Goal: Find specific page/section: Find specific page/section

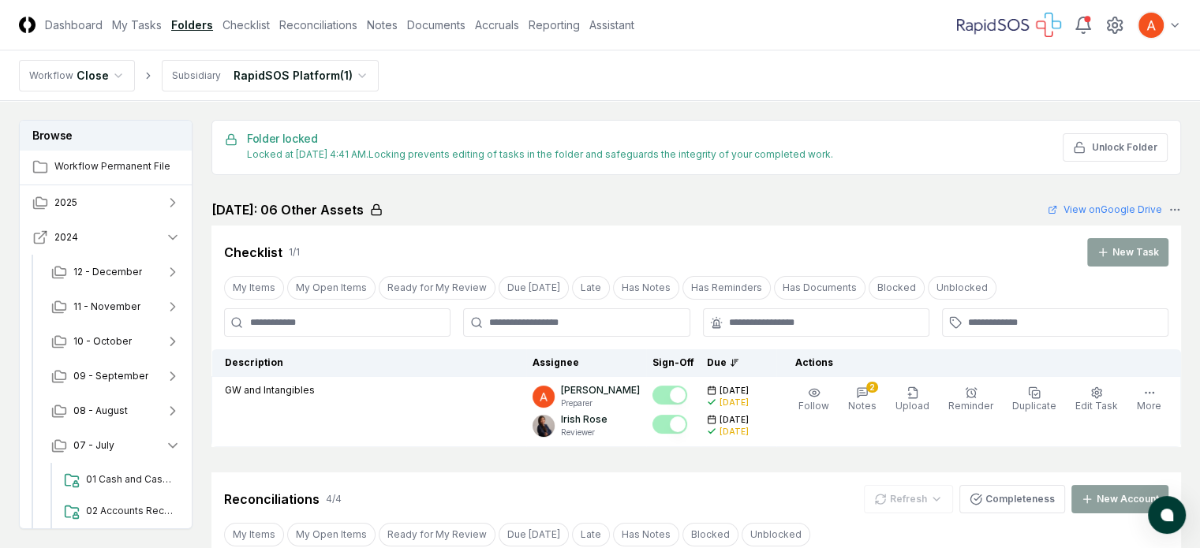
click at [193, 248] on button "2024" at bounding box center [107, 237] width 174 height 35
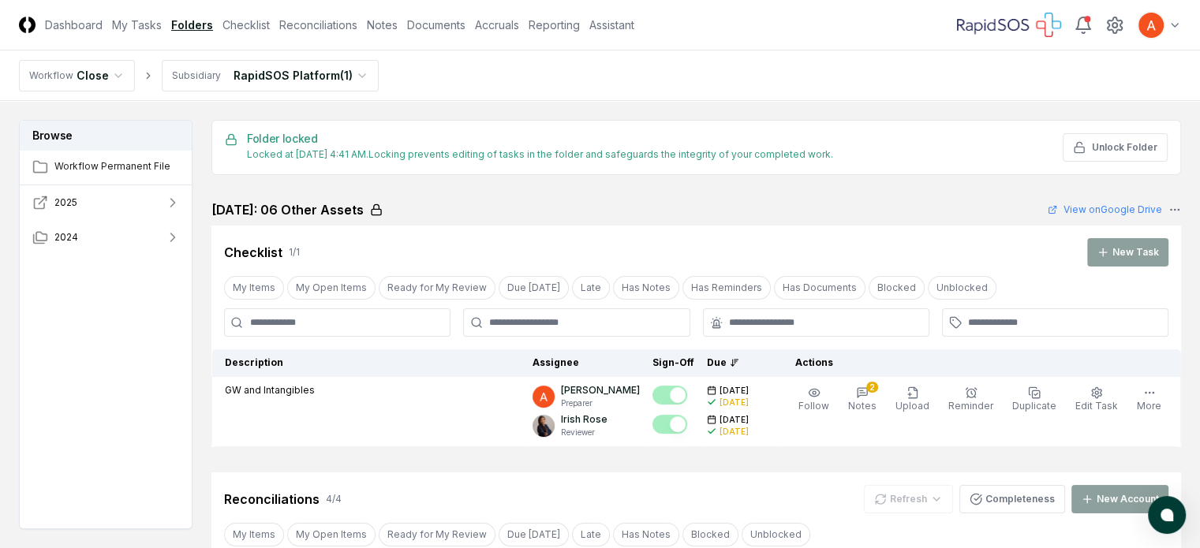
click at [193, 202] on button "2025" at bounding box center [107, 202] width 174 height 35
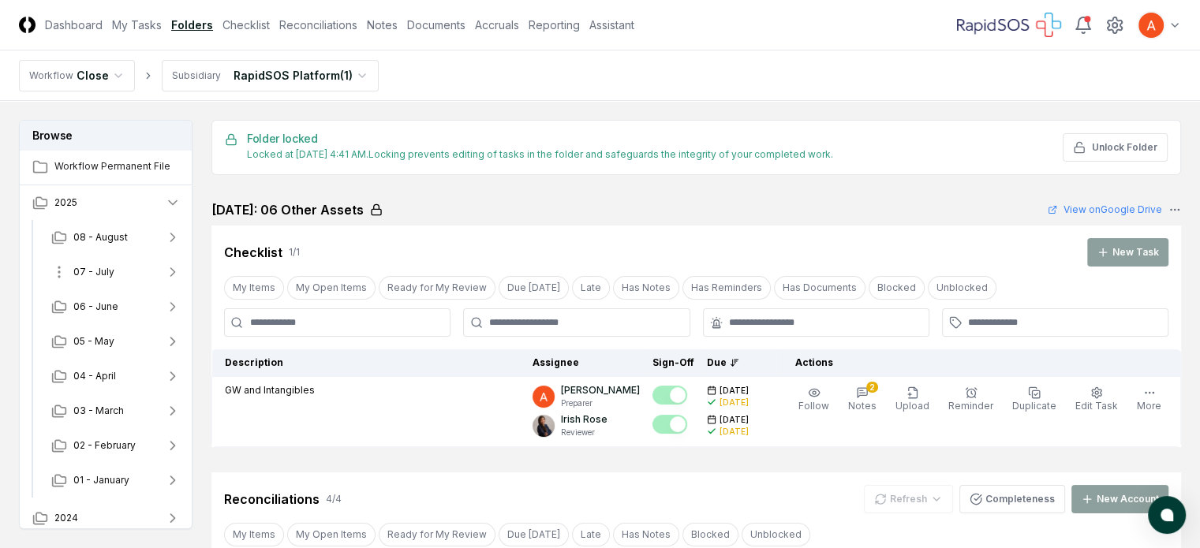
click at [101, 264] on button "07 - July" at bounding box center [116, 272] width 155 height 35
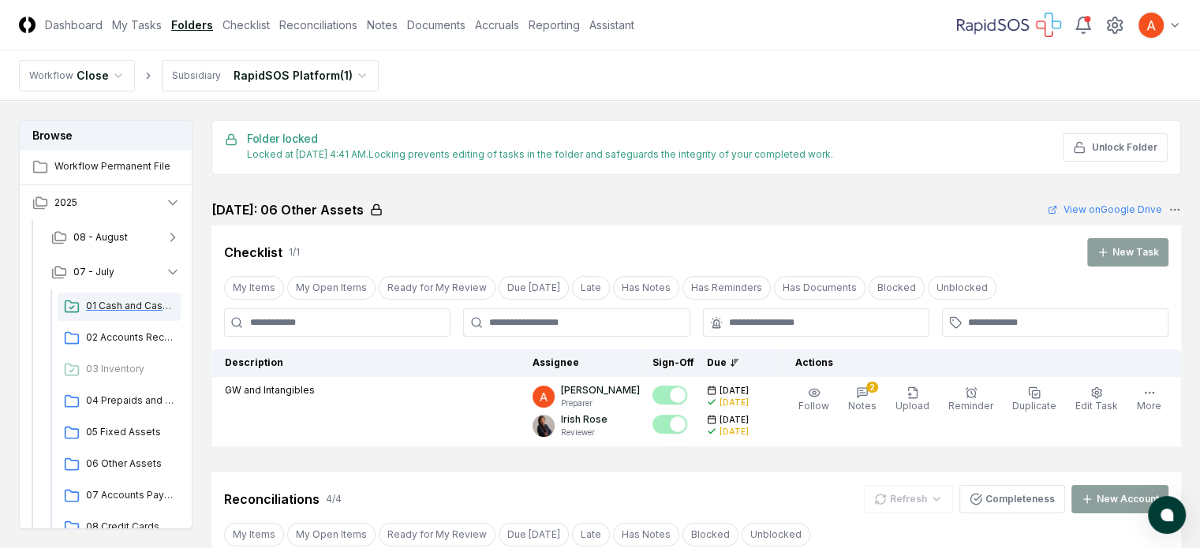
click at [174, 306] on span "01 Cash and Cash Equivalents" at bounding box center [130, 306] width 88 height 14
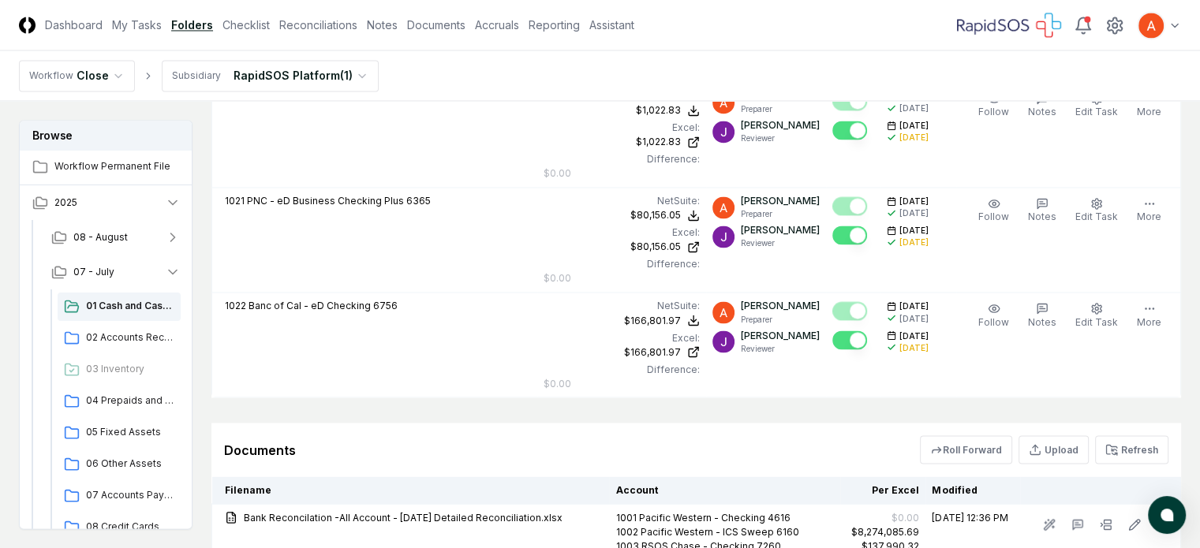
scroll to position [3156, 0]
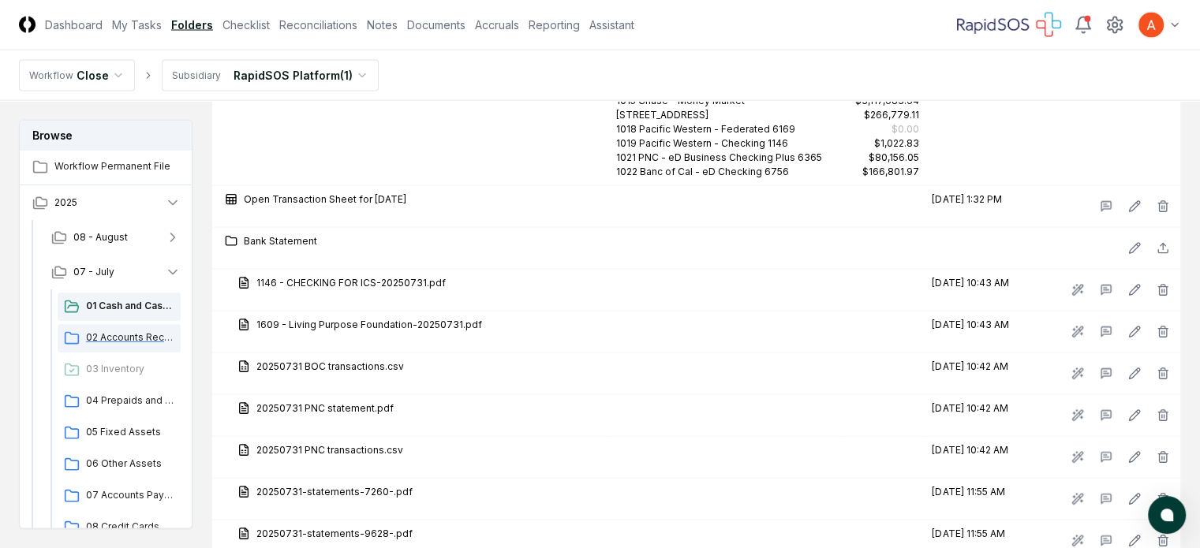
click at [95, 332] on span "02 Accounts Receivable" at bounding box center [130, 338] width 88 height 14
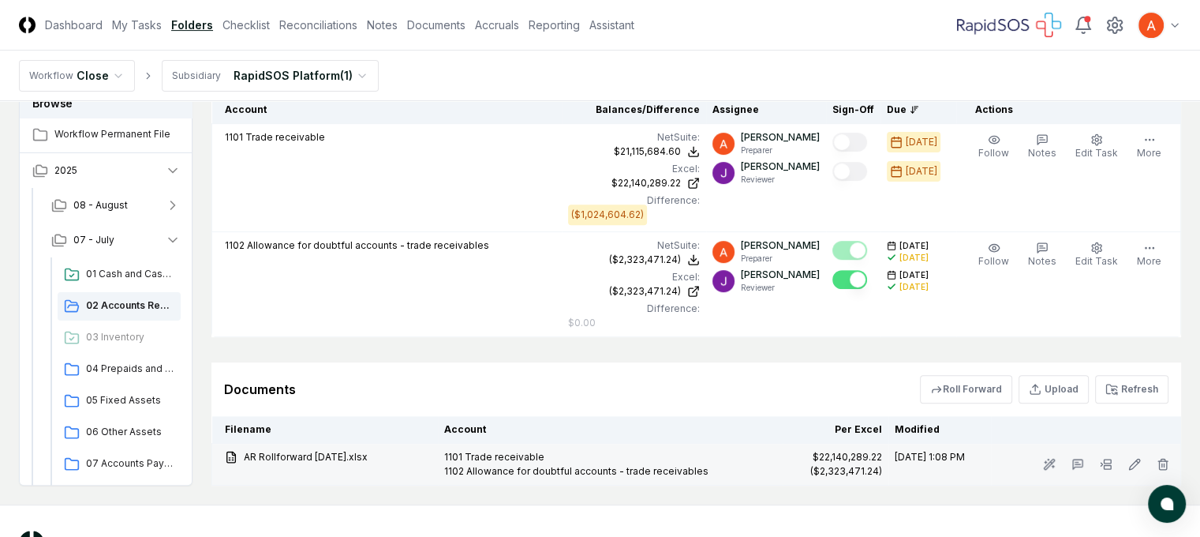
scroll to position [594, 0]
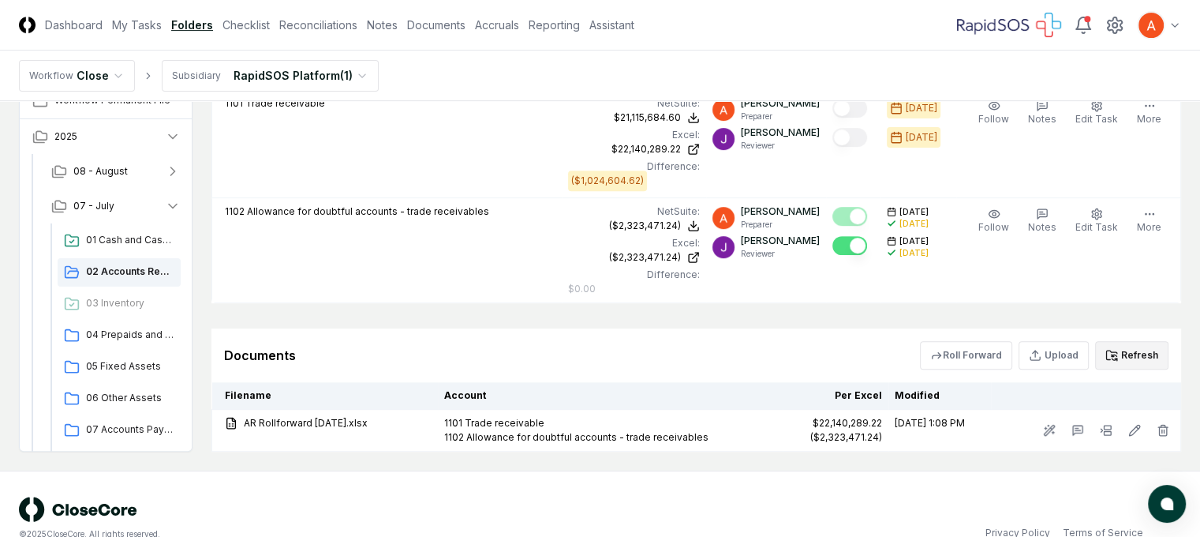
click at [1169, 341] on button "Refresh" at bounding box center [1131, 355] width 73 height 28
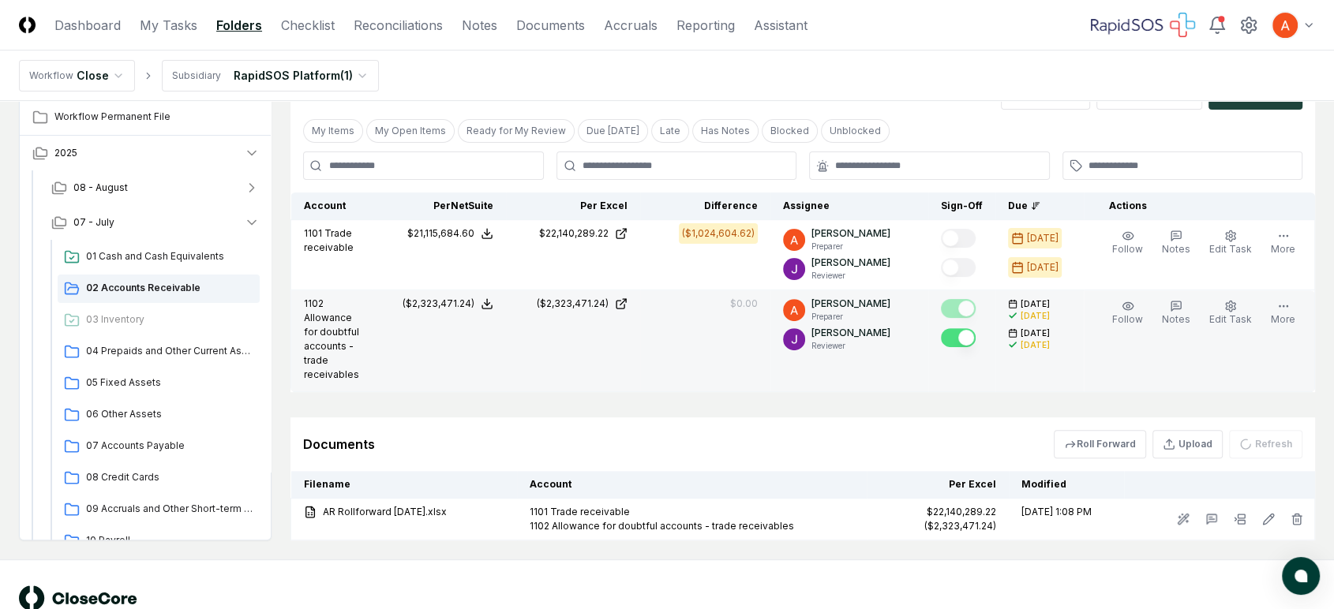
scroll to position [434, 0]
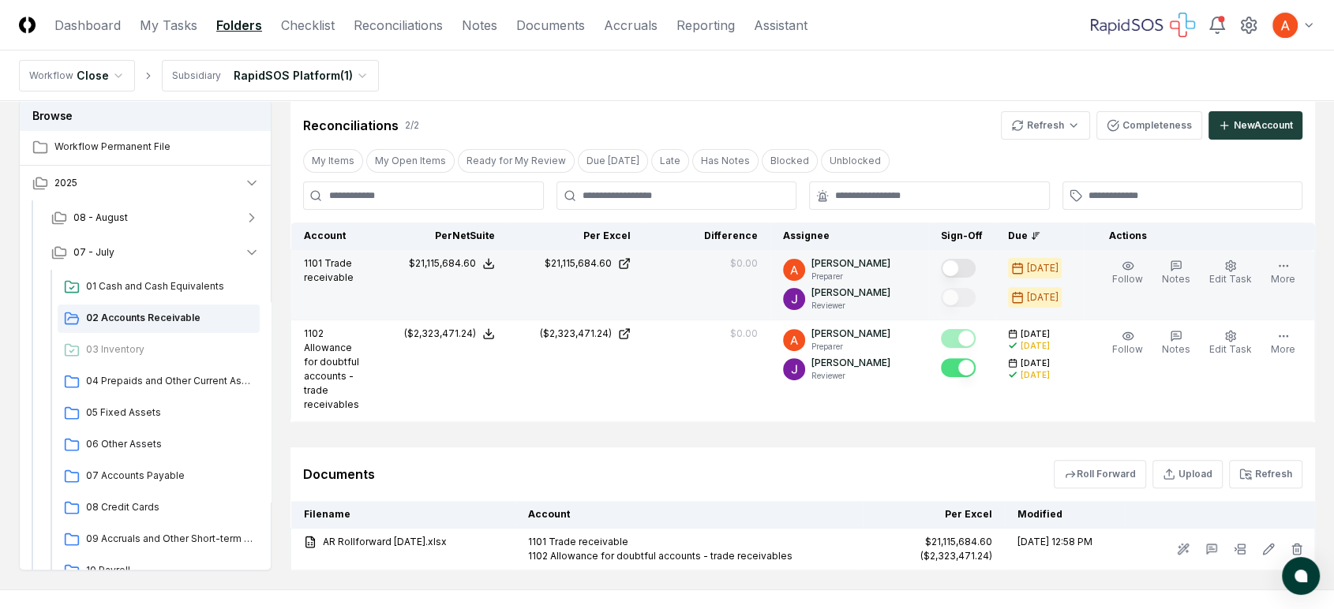
click at [970, 263] on button "Mark complete" at bounding box center [958, 268] width 35 height 19
click at [189, 384] on div "04 Prepaids and Other Current Assets" at bounding box center [159, 382] width 202 height 28
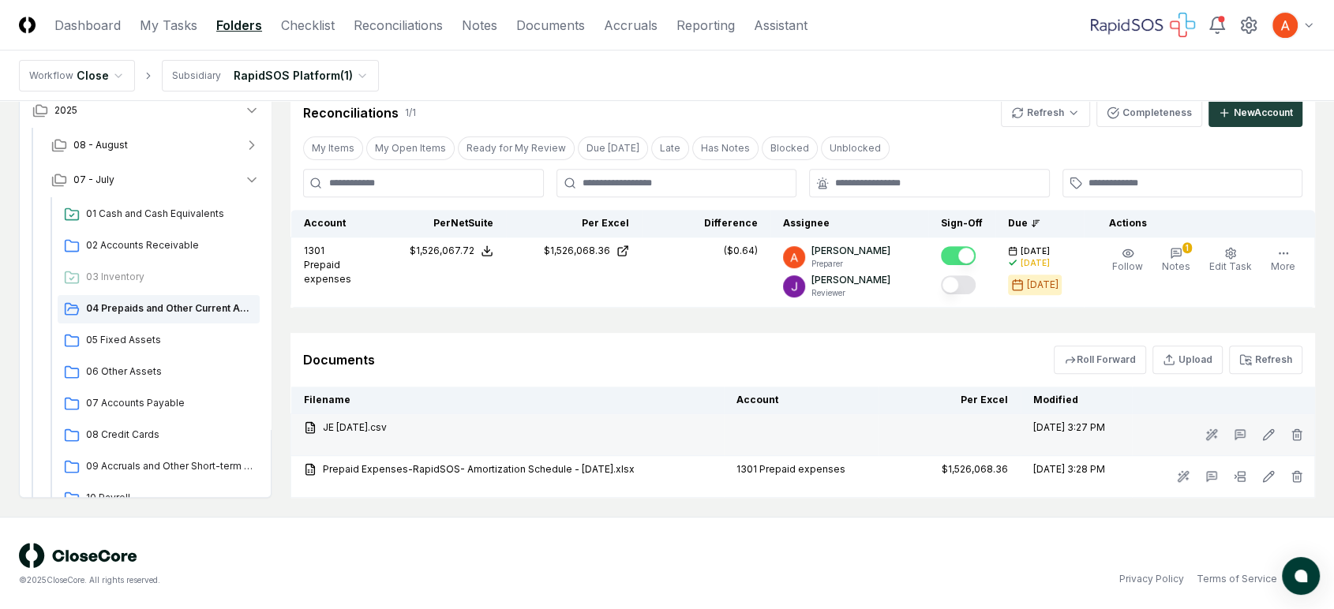
scroll to position [588, 0]
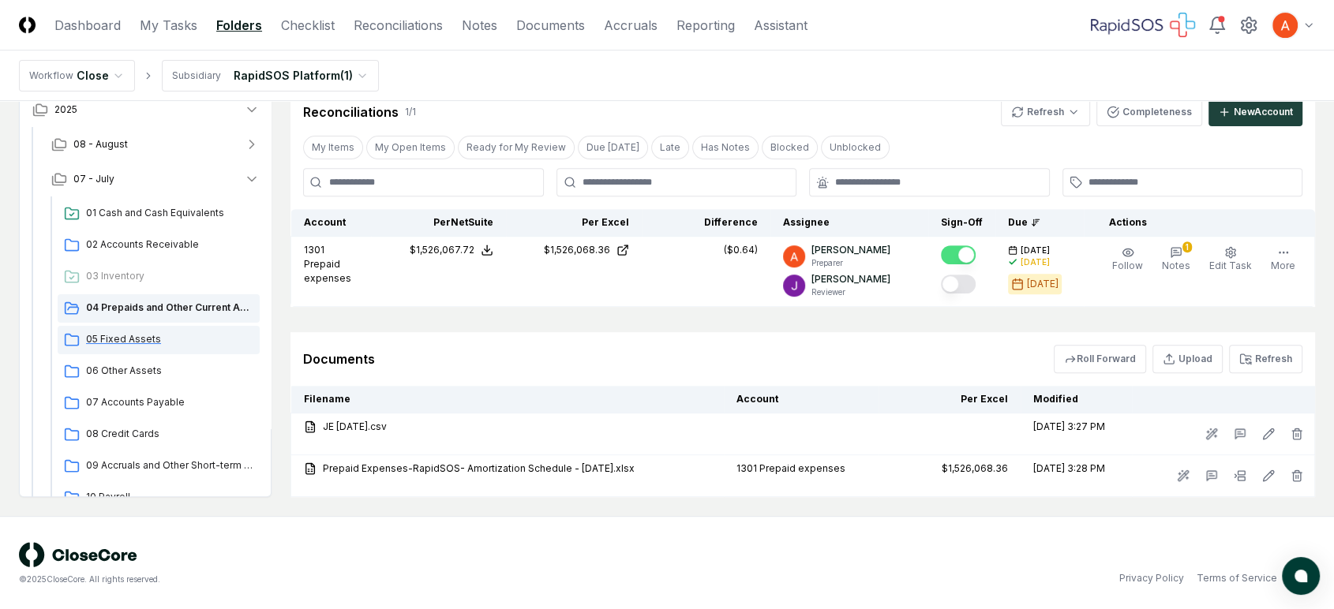
click at [177, 343] on span "05 Fixed Assets" at bounding box center [169, 339] width 167 height 14
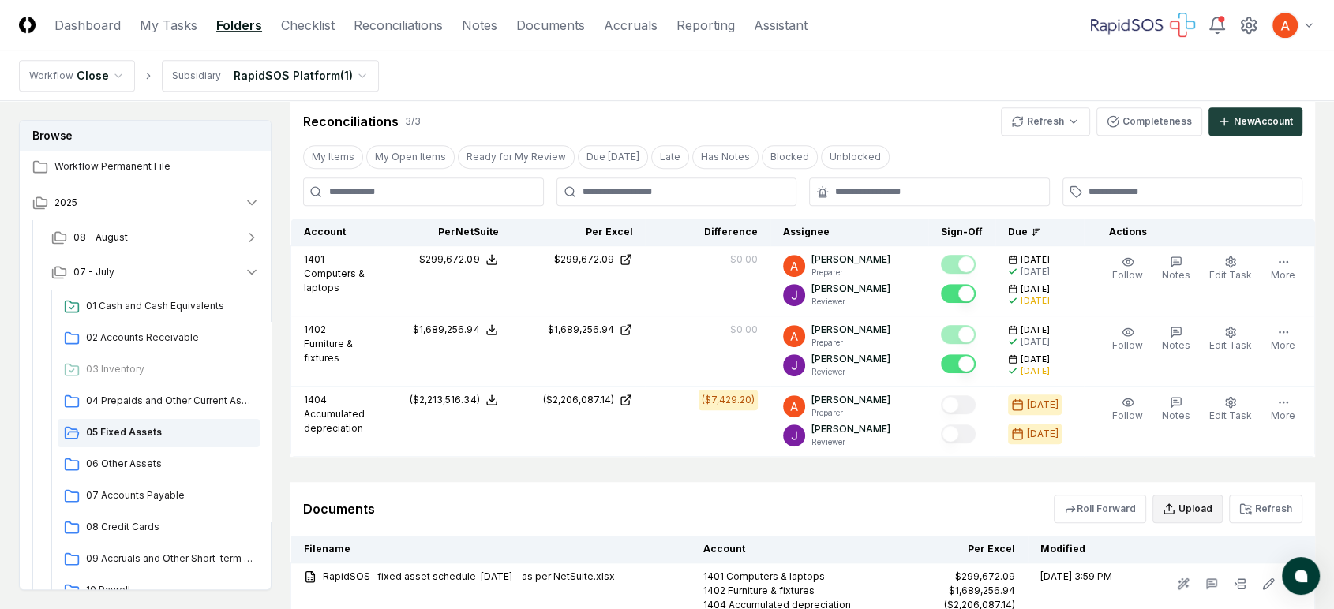
scroll to position [911, 0]
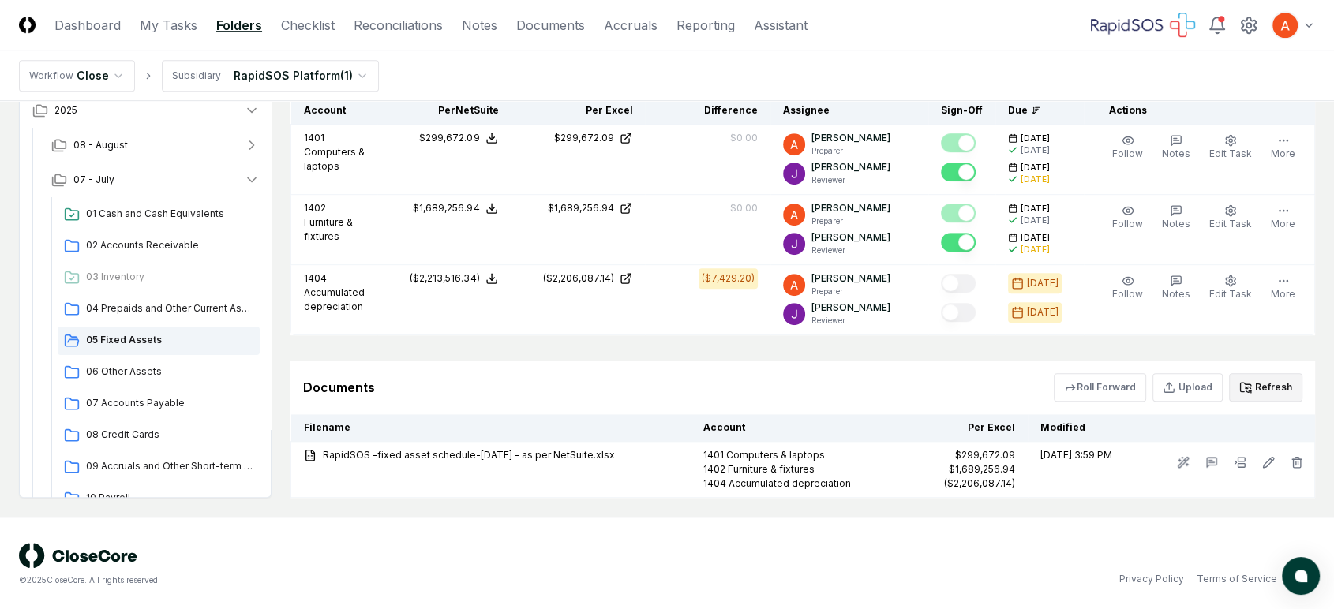
click at [1211, 373] on button "Refresh" at bounding box center [1265, 387] width 73 height 28
click at [1211, 376] on div "Roll Forward Upload Refresh" at bounding box center [1177, 387] width 249 height 28
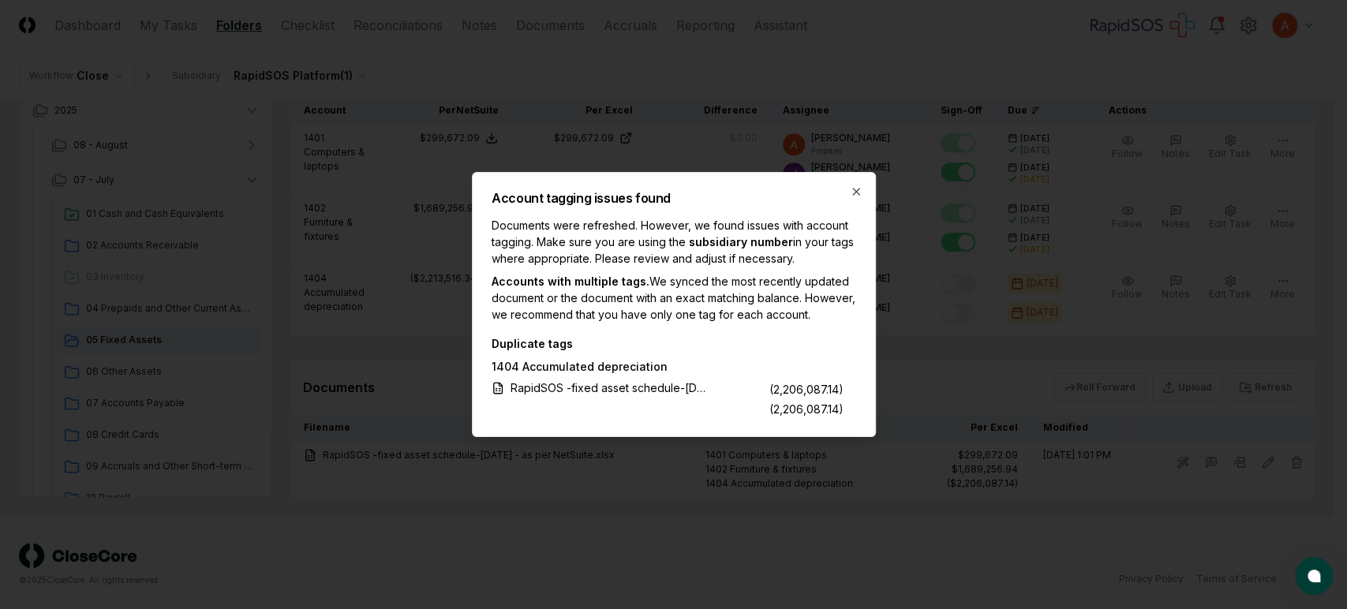
click at [856, 198] on div "Account tagging issues found Documents were refreshed. However, we found issues…" at bounding box center [674, 304] width 404 height 265
click at [856, 194] on icon "button" at bounding box center [856, 191] width 13 height 13
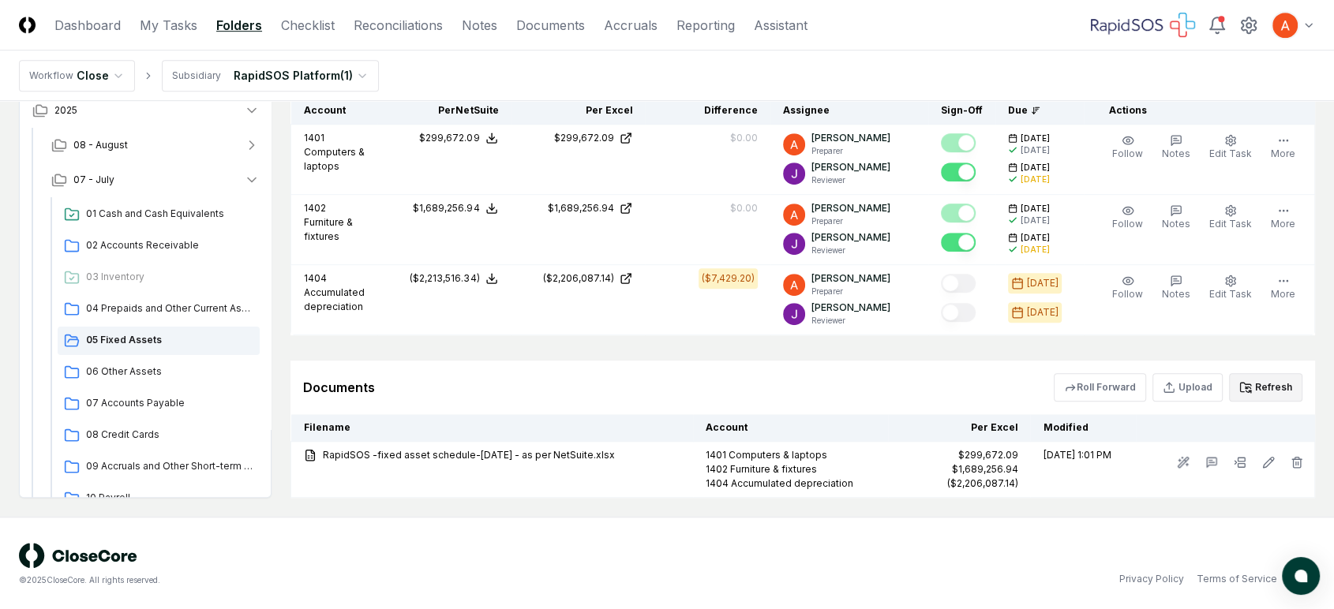
click at [1211, 388] on icon at bounding box center [1245, 387] width 13 height 13
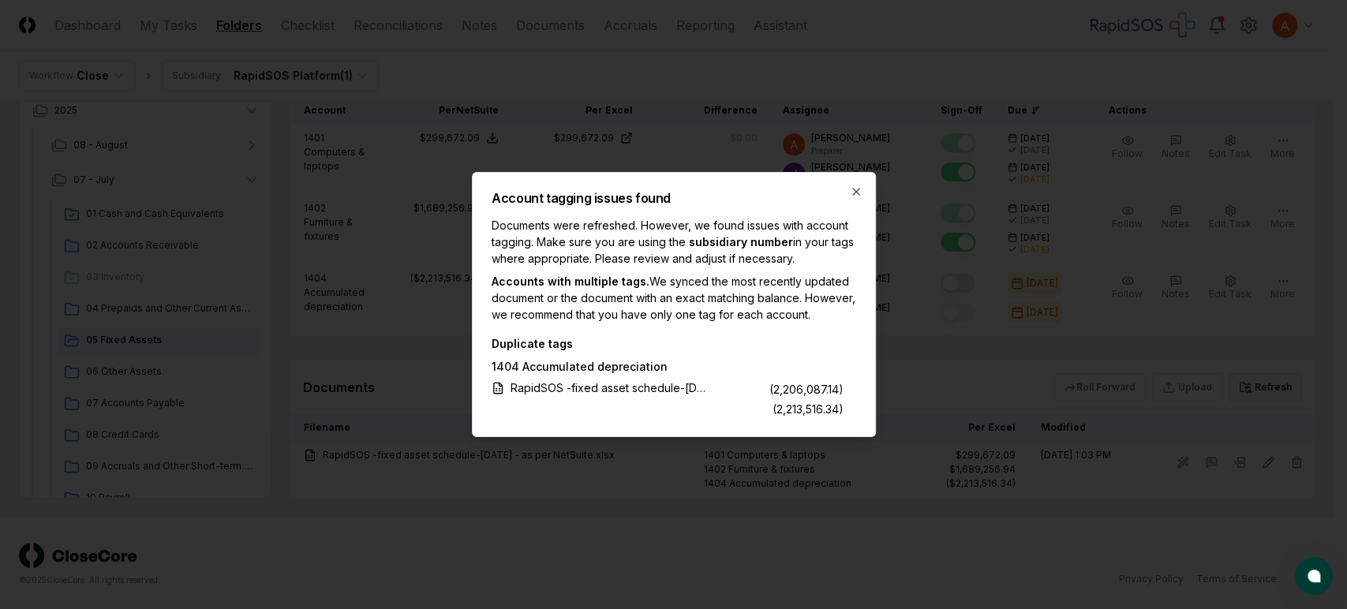
click at [808, 409] on div "(2,213,516.34)" at bounding box center [808, 409] width 71 height 17
click at [853, 189] on icon "button" at bounding box center [856, 192] width 6 height 6
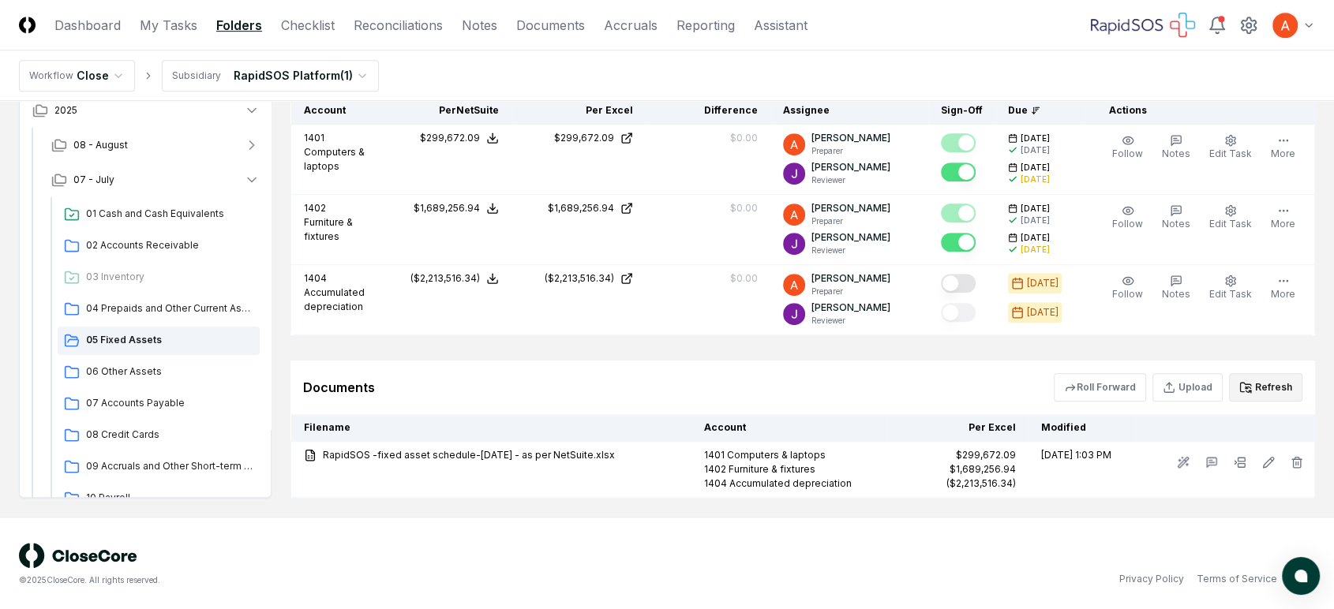
click at [1211, 387] on button "Refresh" at bounding box center [1265, 387] width 73 height 28
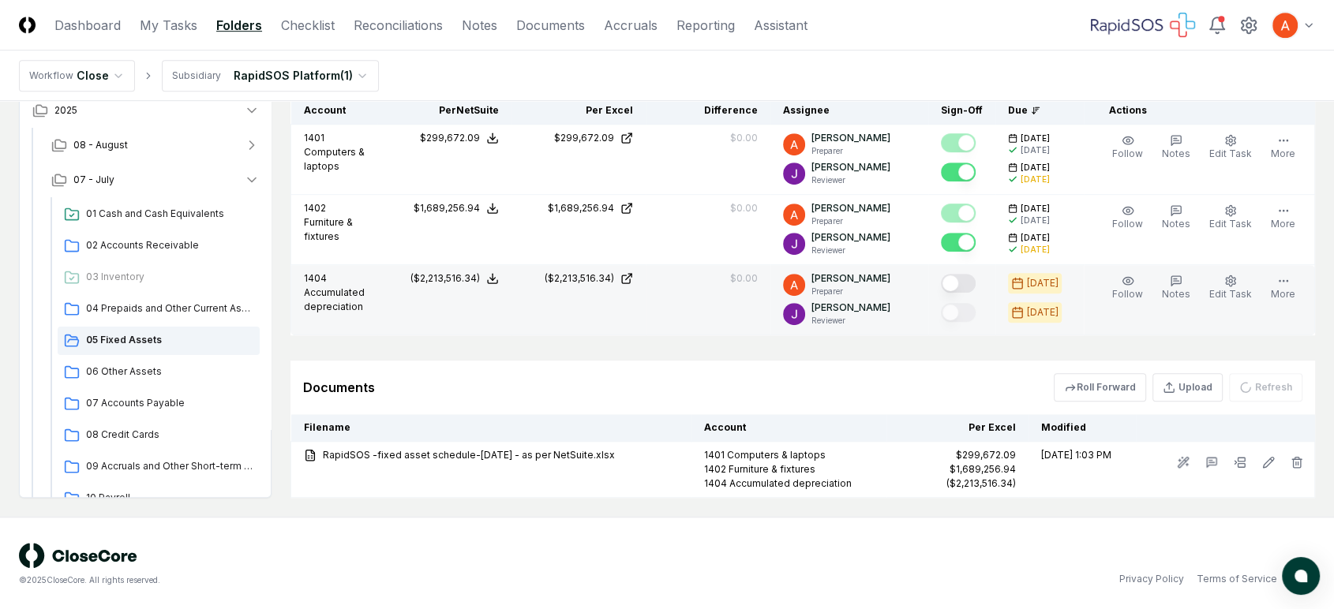
click at [973, 277] on button "Mark complete" at bounding box center [958, 283] width 35 height 19
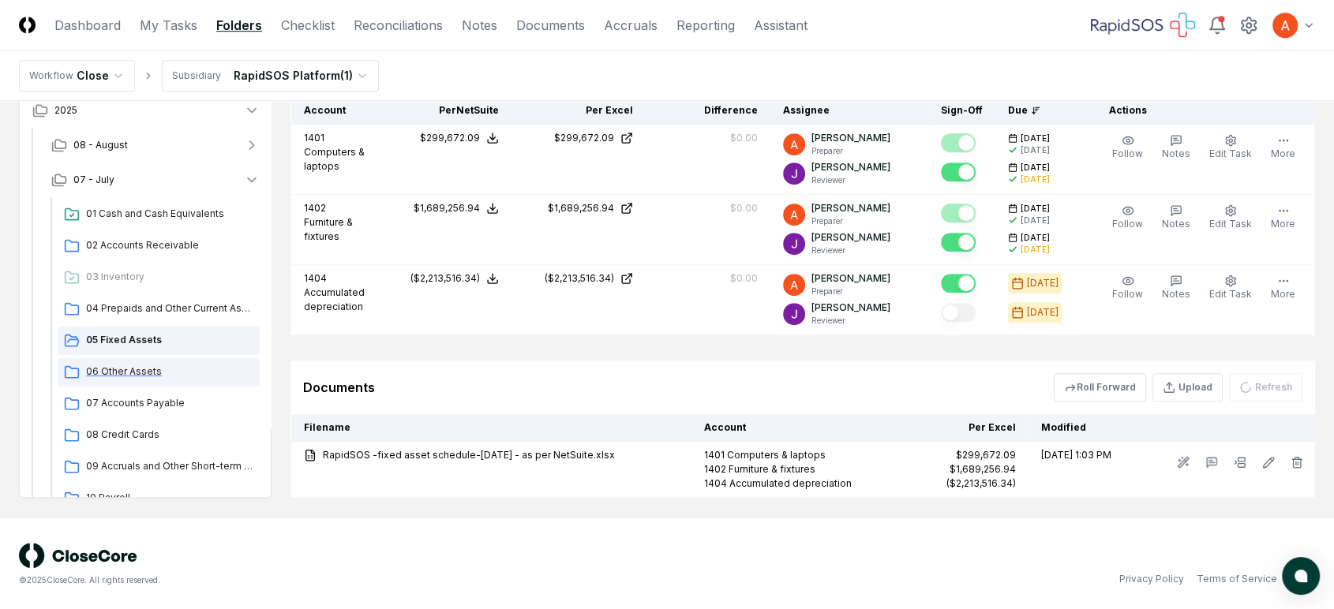
click at [180, 376] on div "06 Other Assets" at bounding box center [159, 372] width 202 height 28
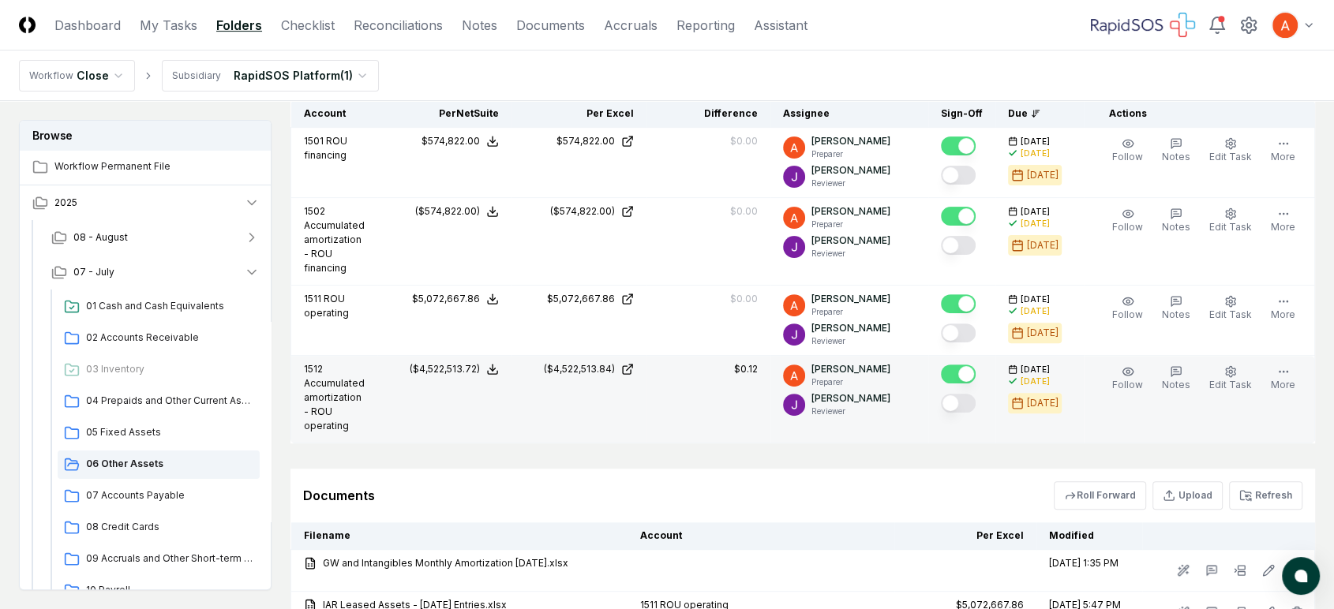
scroll to position [489, 0]
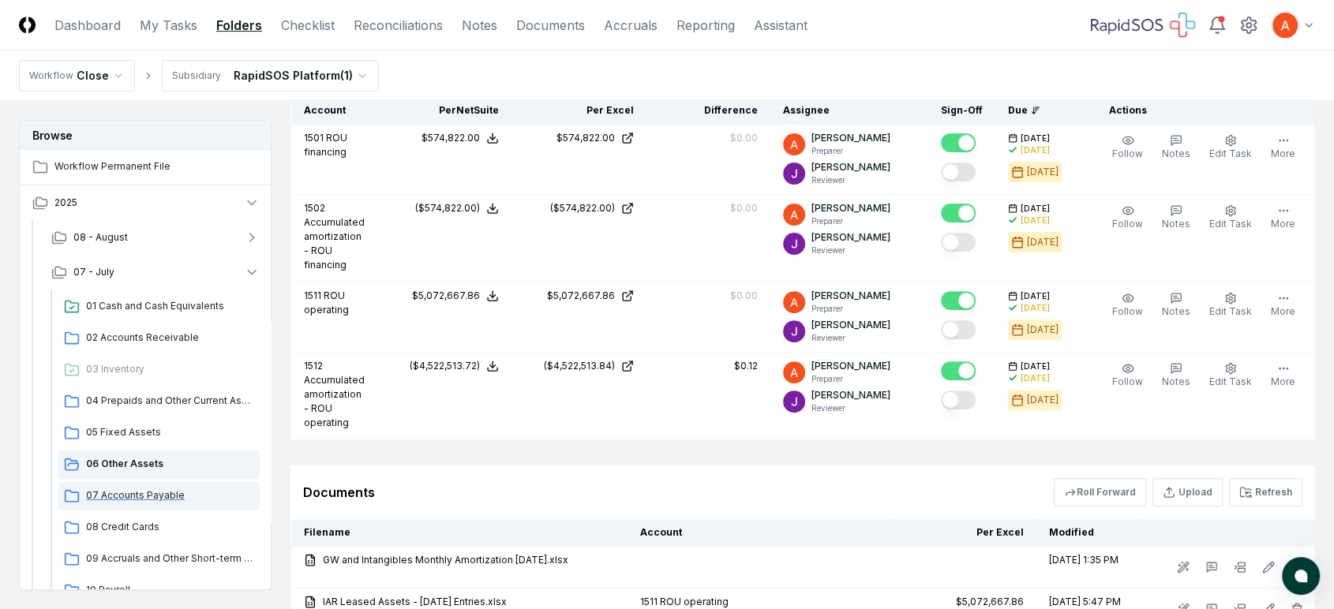
click at [158, 502] on span "07 Accounts Payable" at bounding box center [169, 495] width 167 height 14
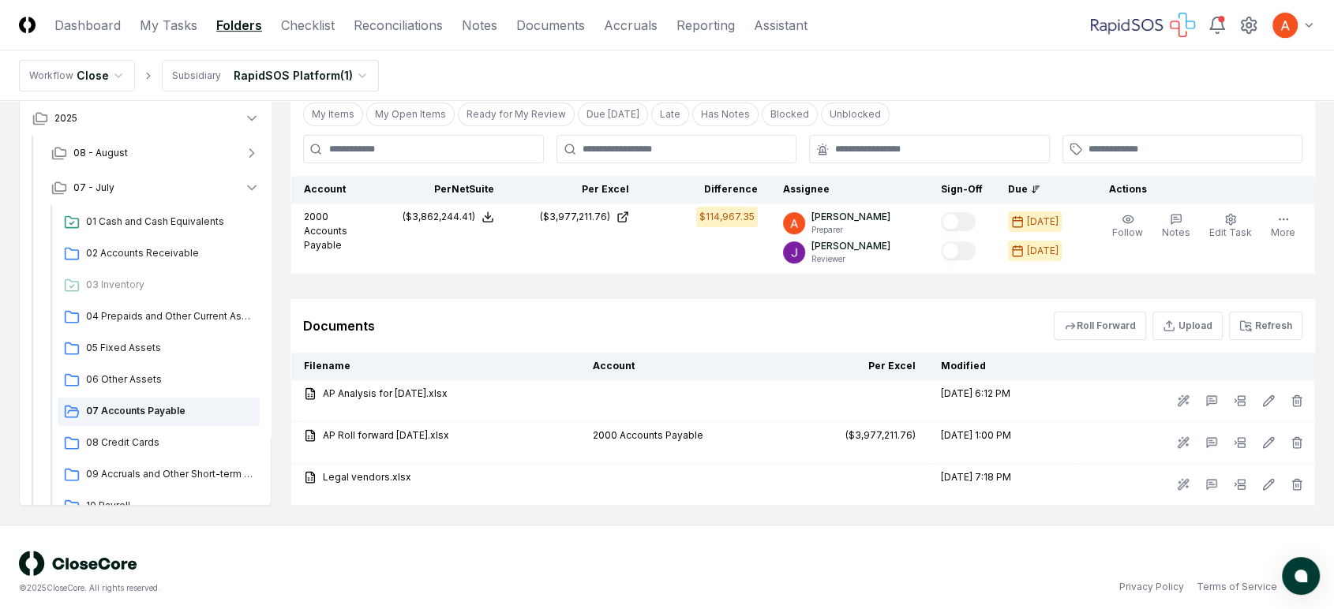
scroll to position [419, 0]
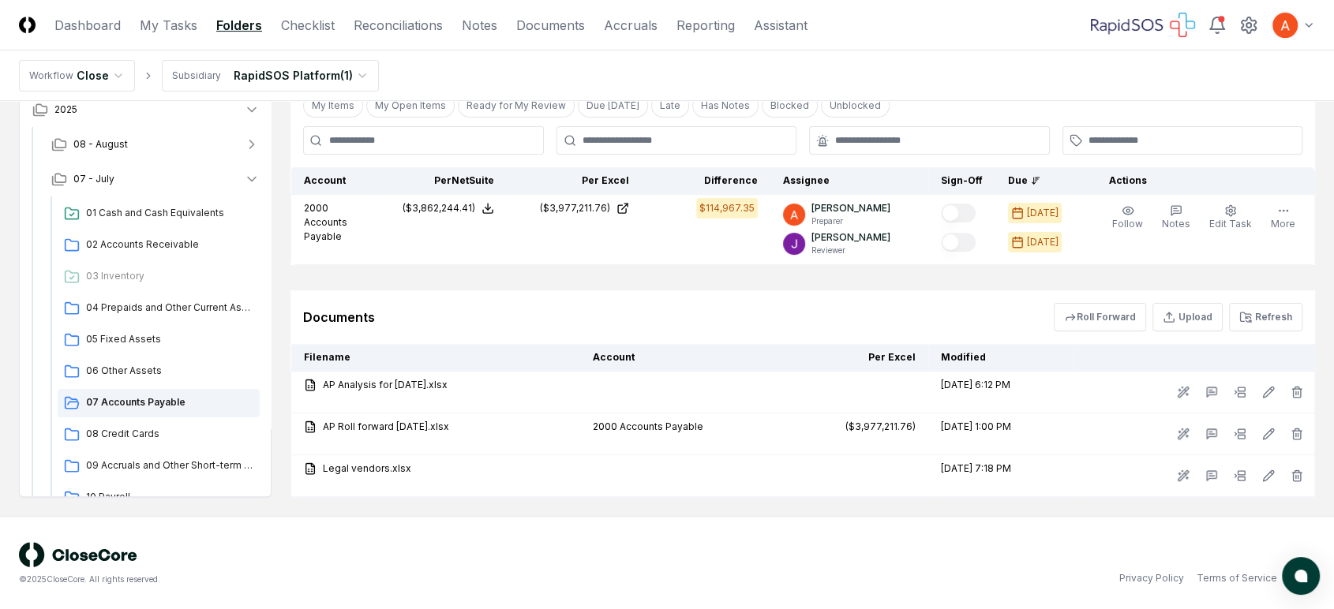
drag, startPoint x: 1263, startPoint y: 312, endPoint x: 1042, endPoint y: 314, distance: 221.7
click at [1211, 312] on button "Refresh" at bounding box center [1265, 317] width 73 height 28
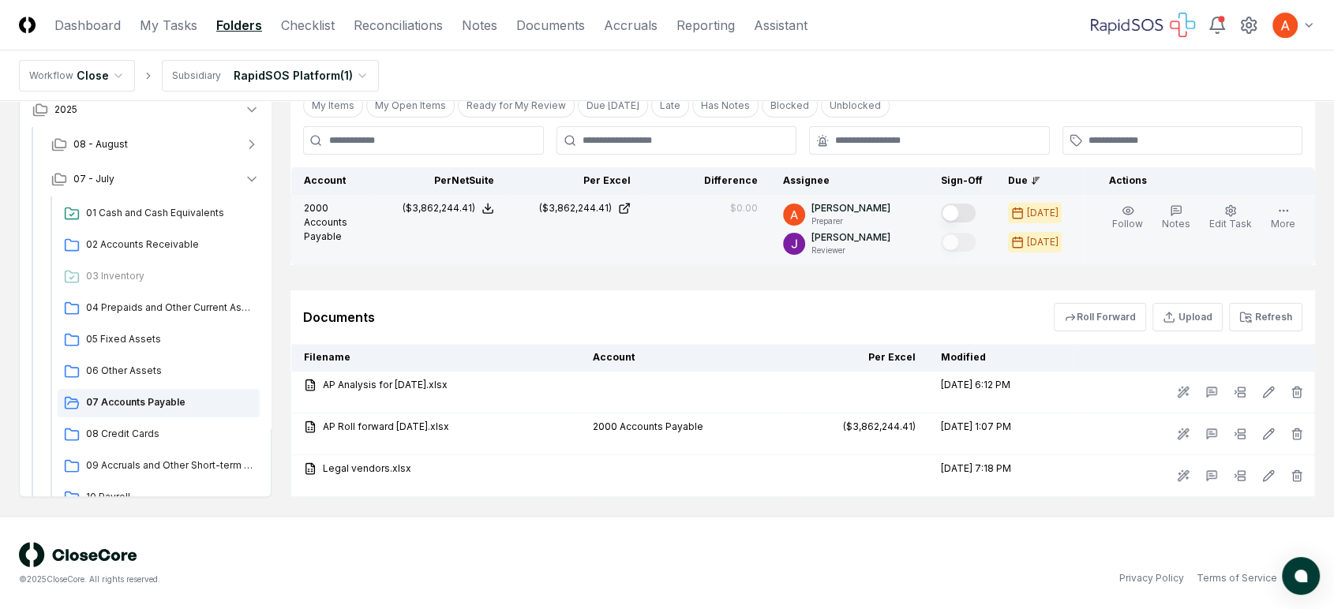
click at [961, 212] on button "Mark complete" at bounding box center [958, 213] width 35 height 19
click at [119, 440] on div "08 Credit Cards" at bounding box center [159, 435] width 202 height 28
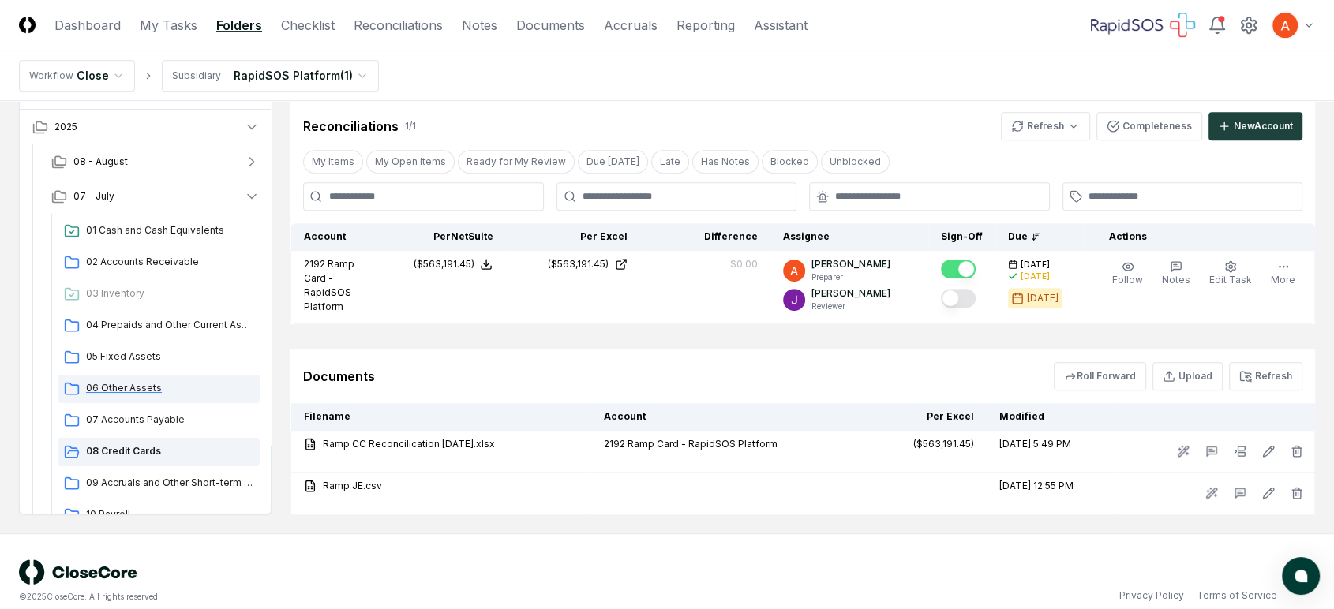
scroll to position [88, 0]
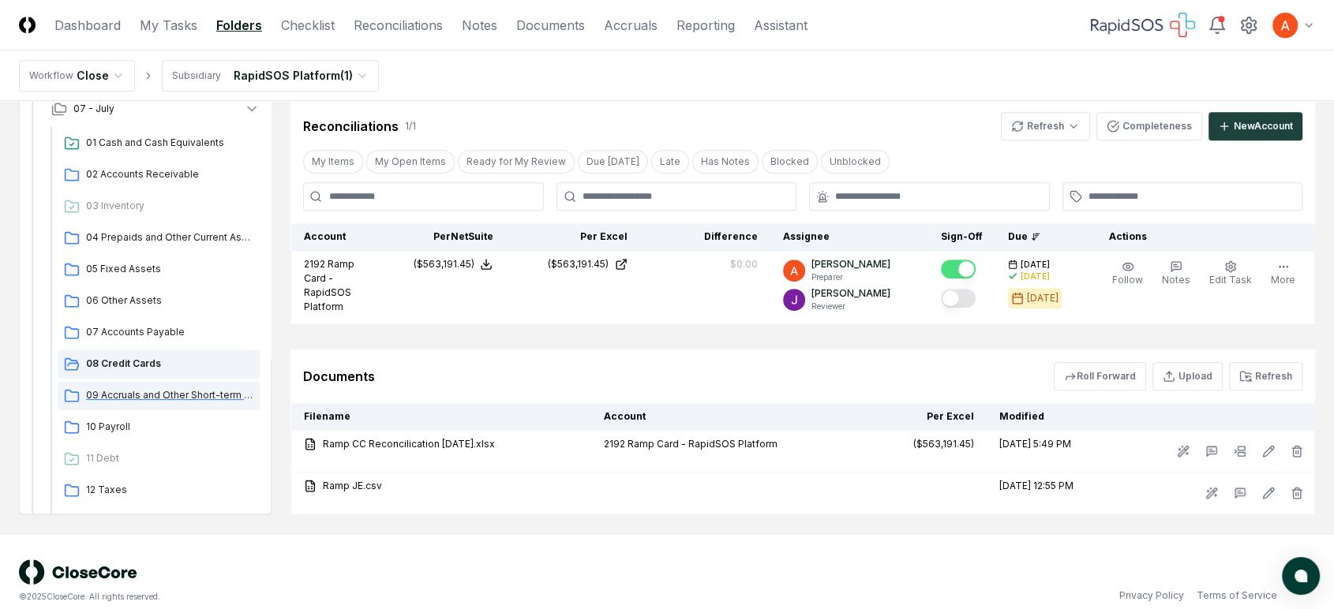
click at [208, 388] on span "09 Accruals and Other Short-term Liabilities" at bounding box center [169, 395] width 167 height 14
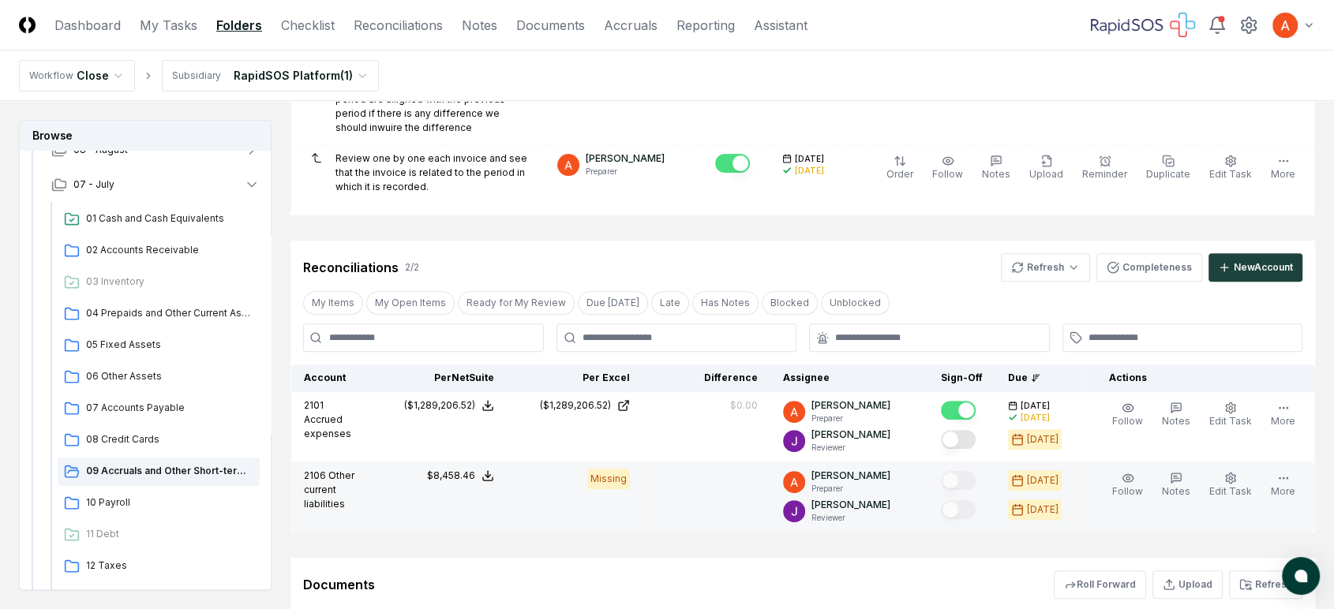
scroll to position [686, 0]
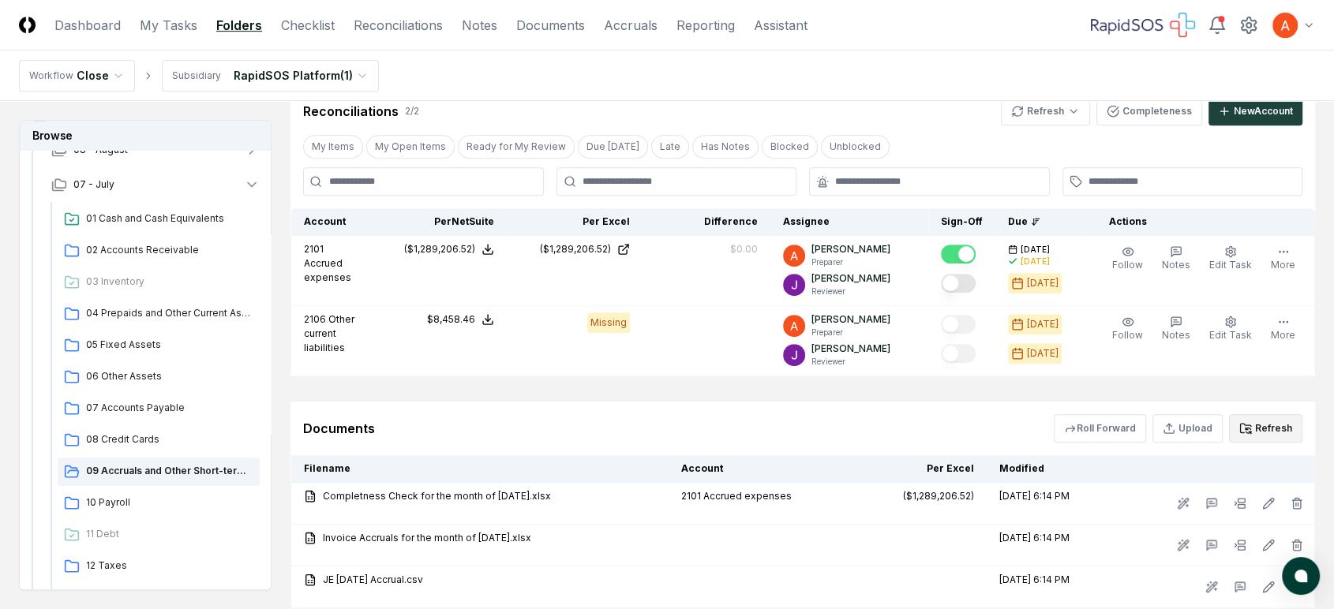
click at [1211, 414] on button "Refresh" at bounding box center [1265, 428] width 73 height 28
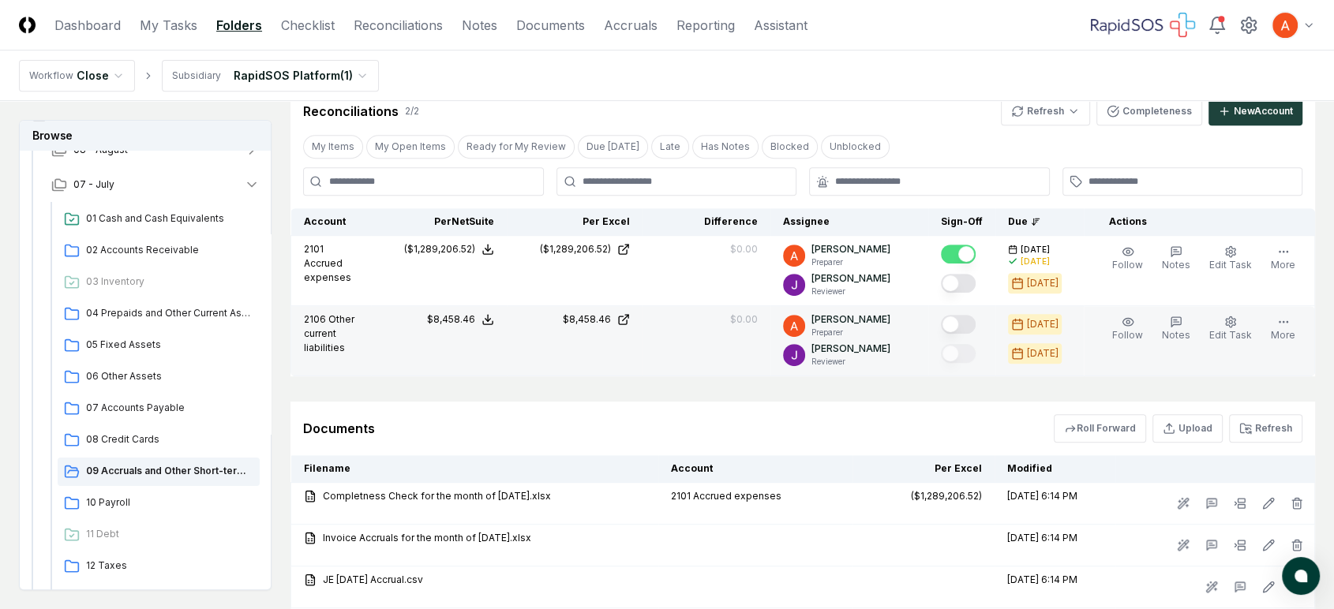
click at [972, 315] on button "Mark complete" at bounding box center [958, 324] width 35 height 19
type button "on"
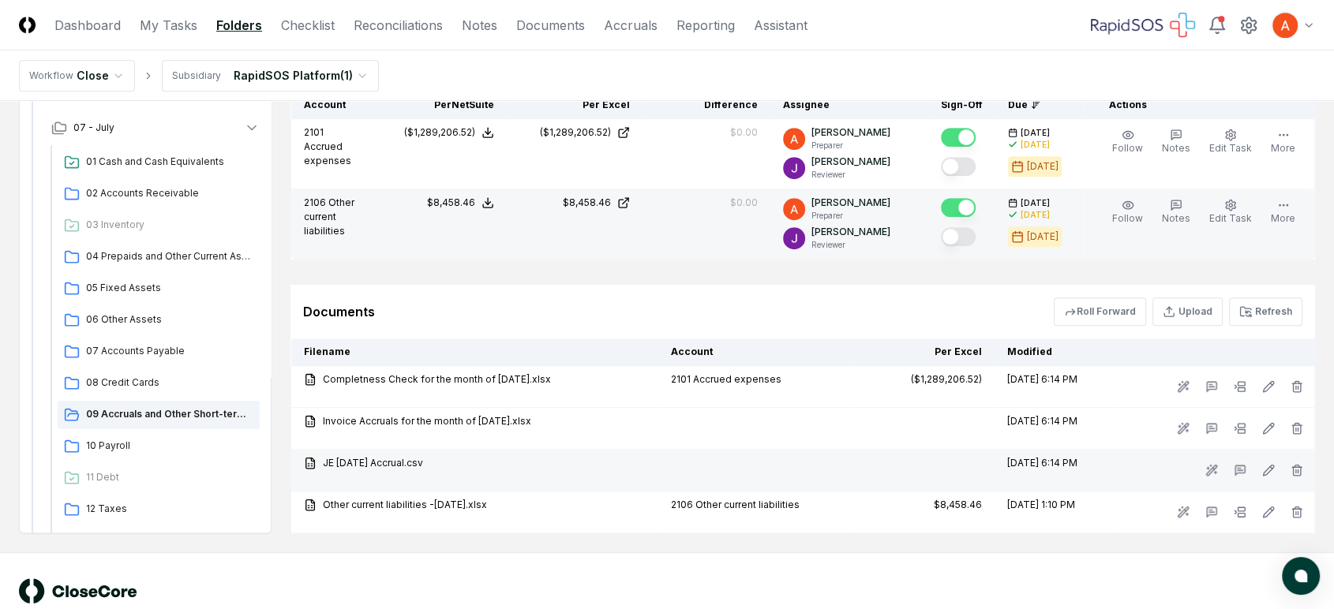
scroll to position [814, 0]
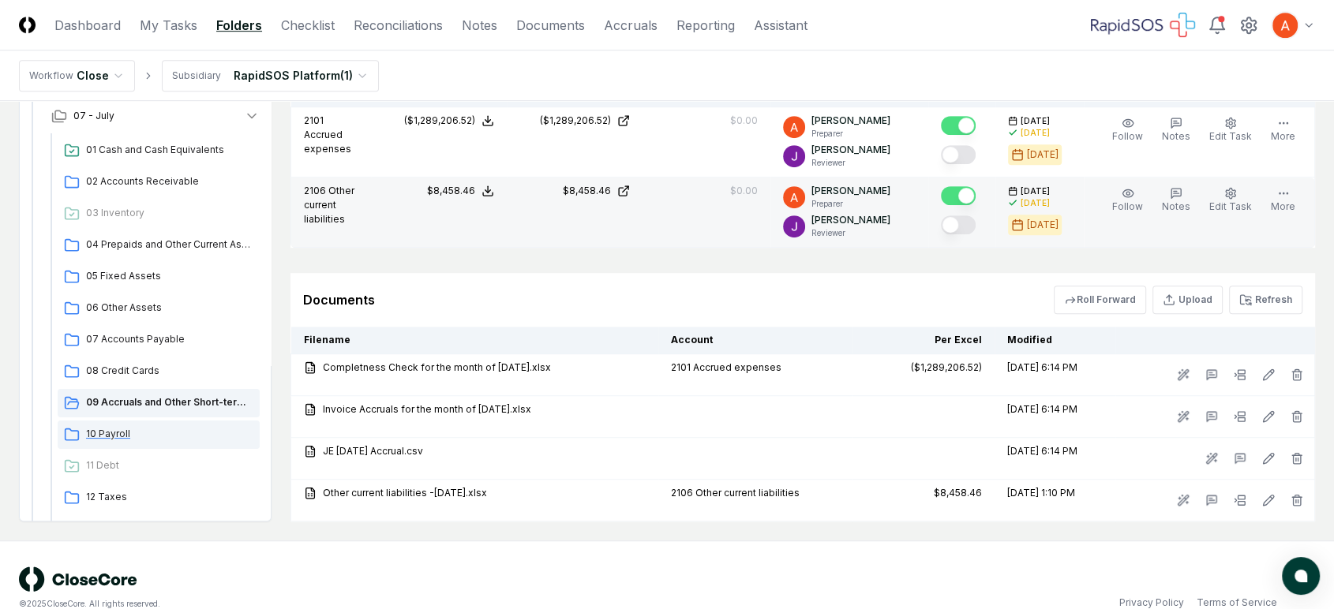
click at [136, 427] on span "10 Payroll" at bounding box center [169, 434] width 167 height 14
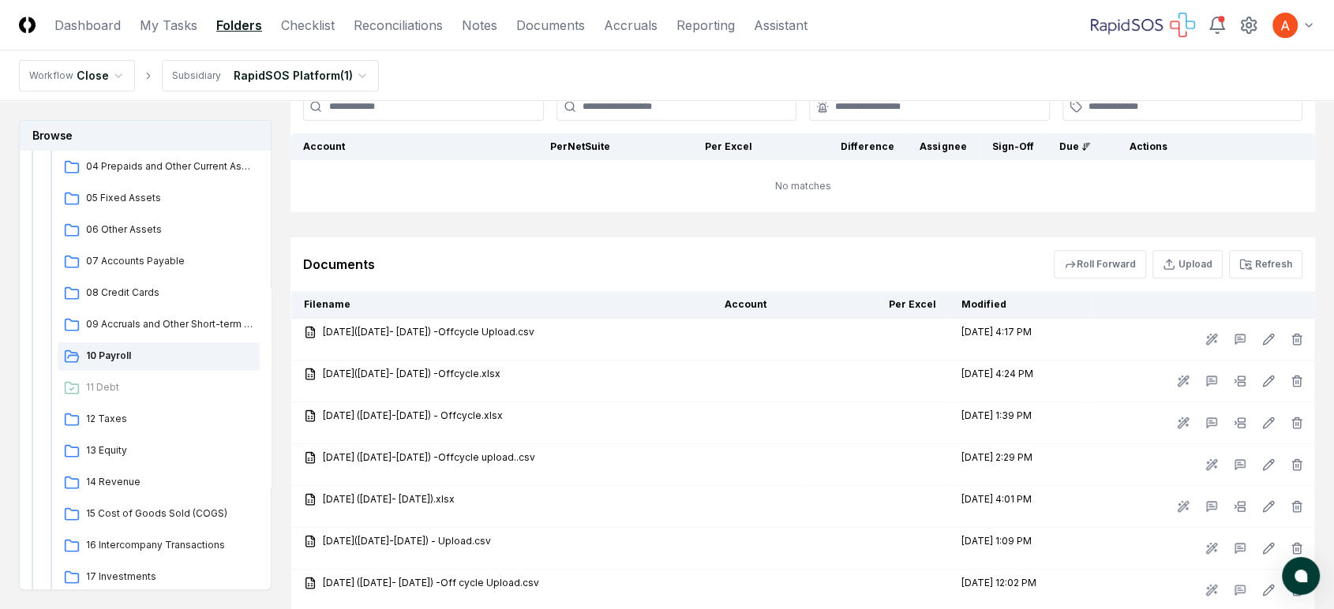
scroll to position [350, 0]
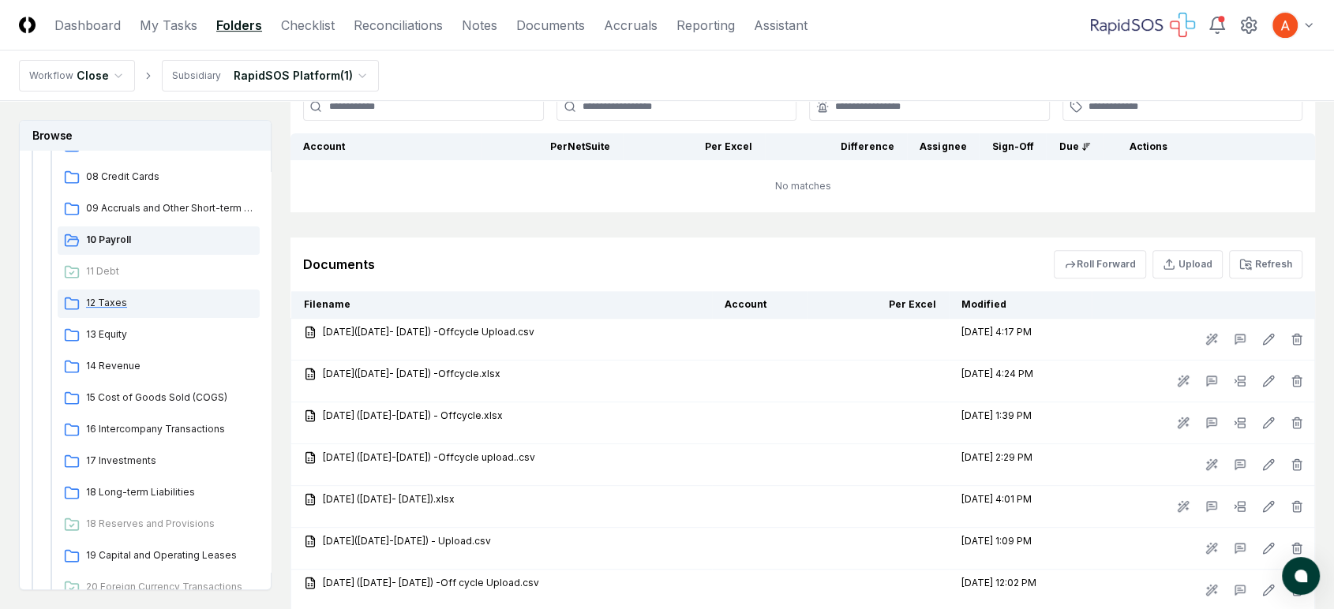
click at [144, 305] on span "12 Taxes" at bounding box center [169, 303] width 167 height 14
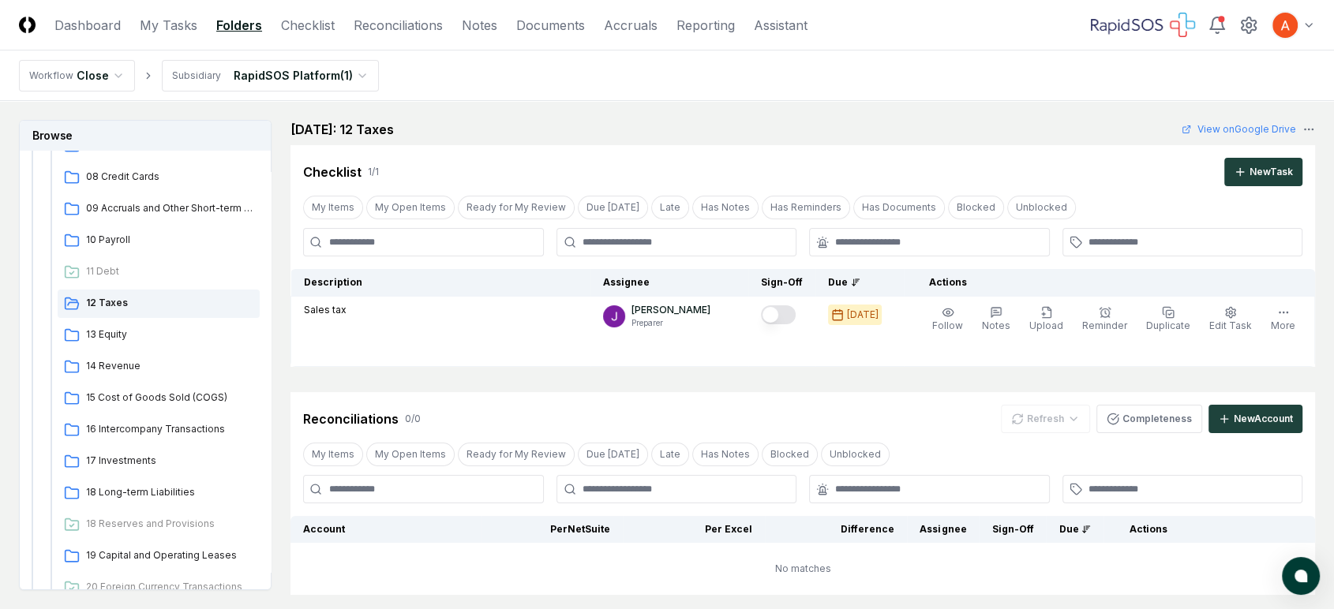
scroll to position [88, 0]
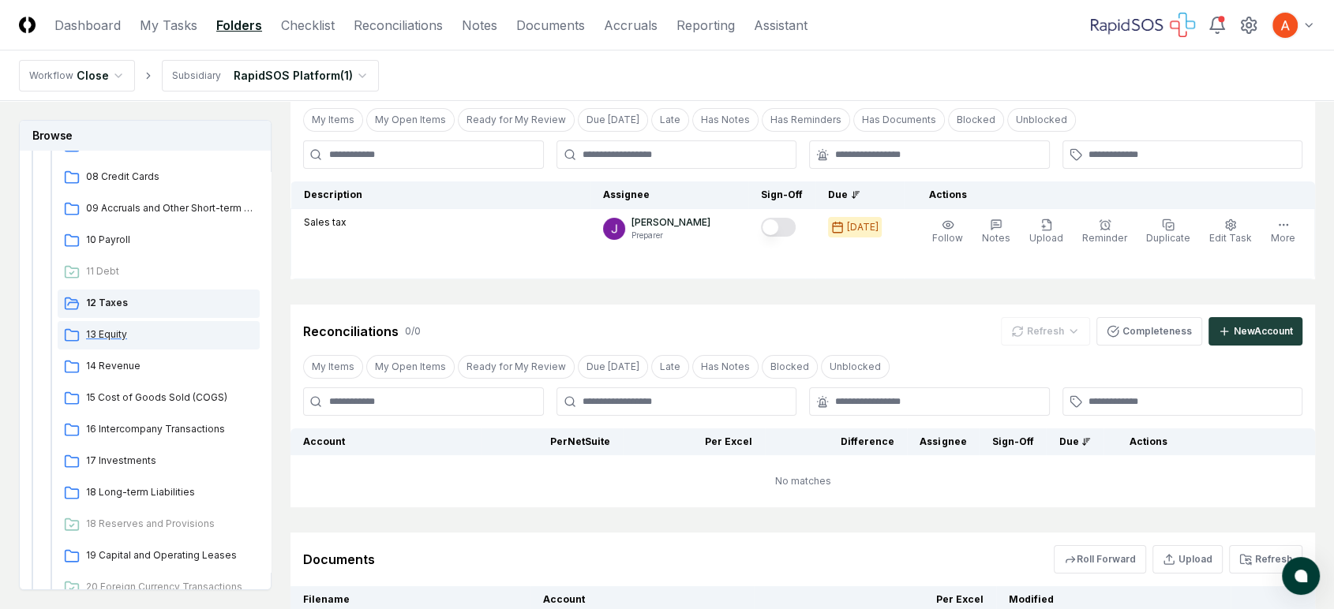
click at [164, 339] on span "13 Equity" at bounding box center [169, 334] width 167 height 14
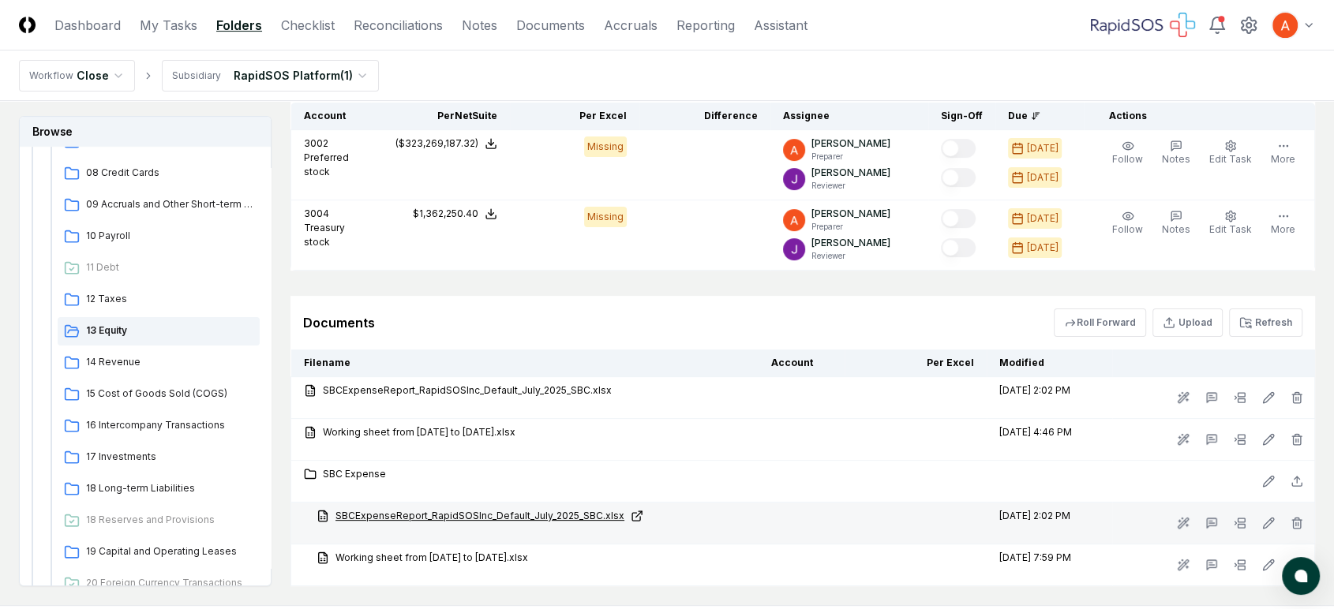
scroll to position [438, 0]
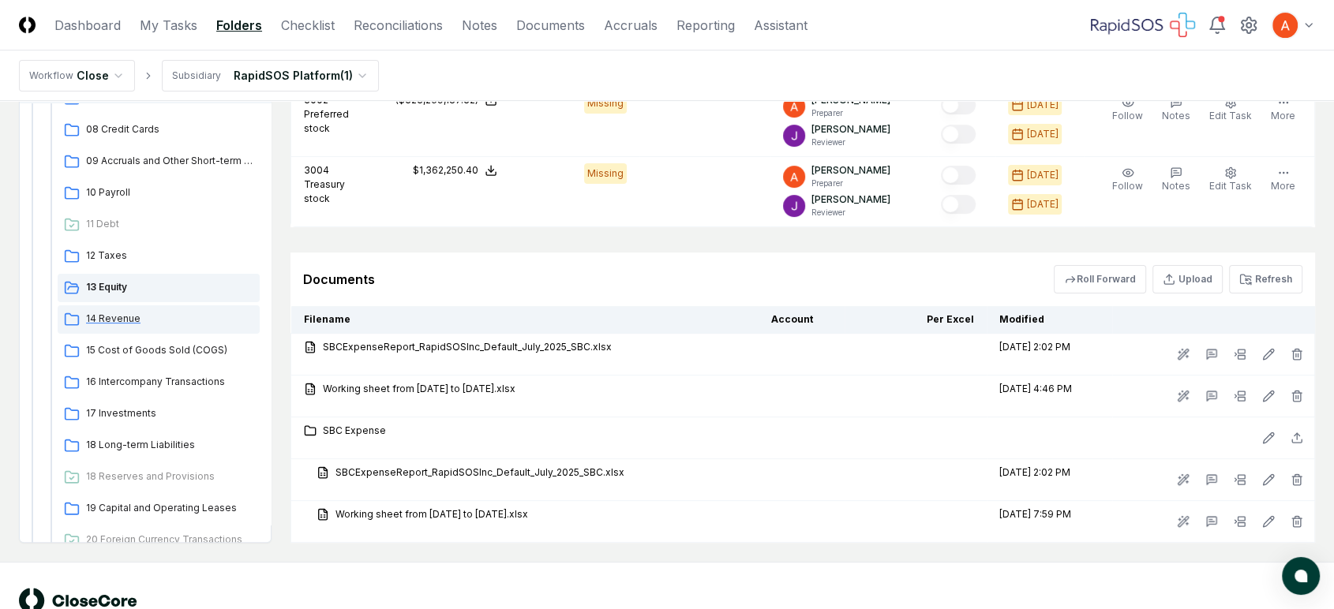
click at [134, 315] on span "14 Revenue" at bounding box center [169, 319] width 167 height 14
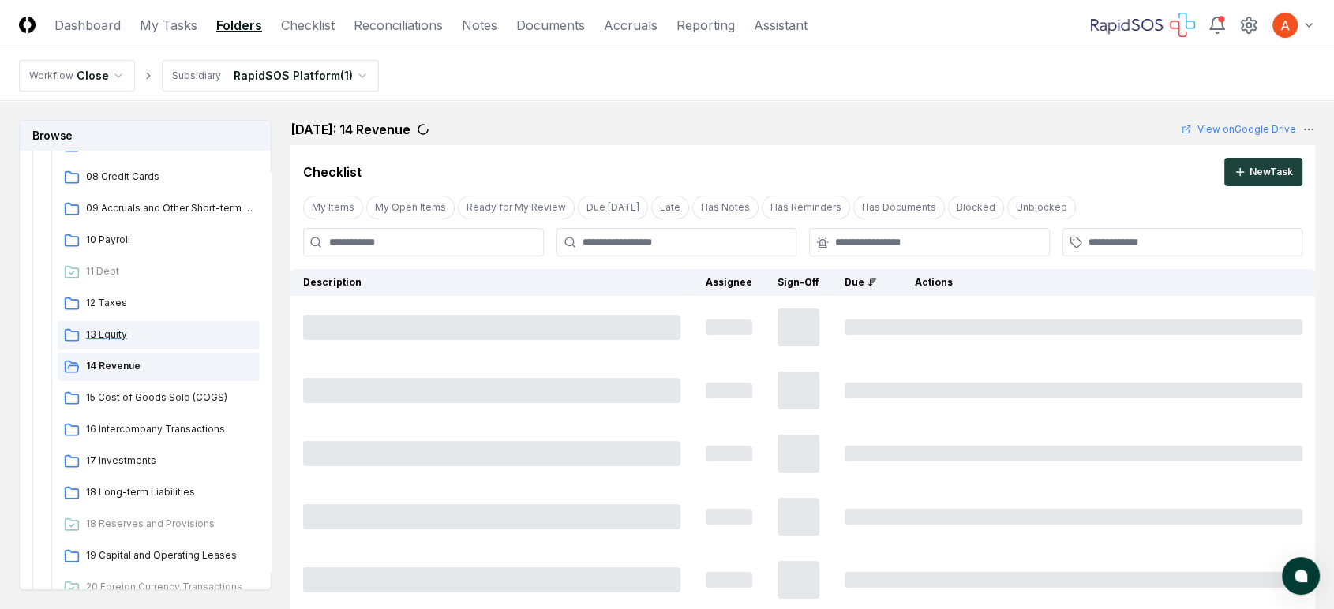
click at [139, 331] on span "13 Equity" at bounding box center [169, 334] width 167 height 14
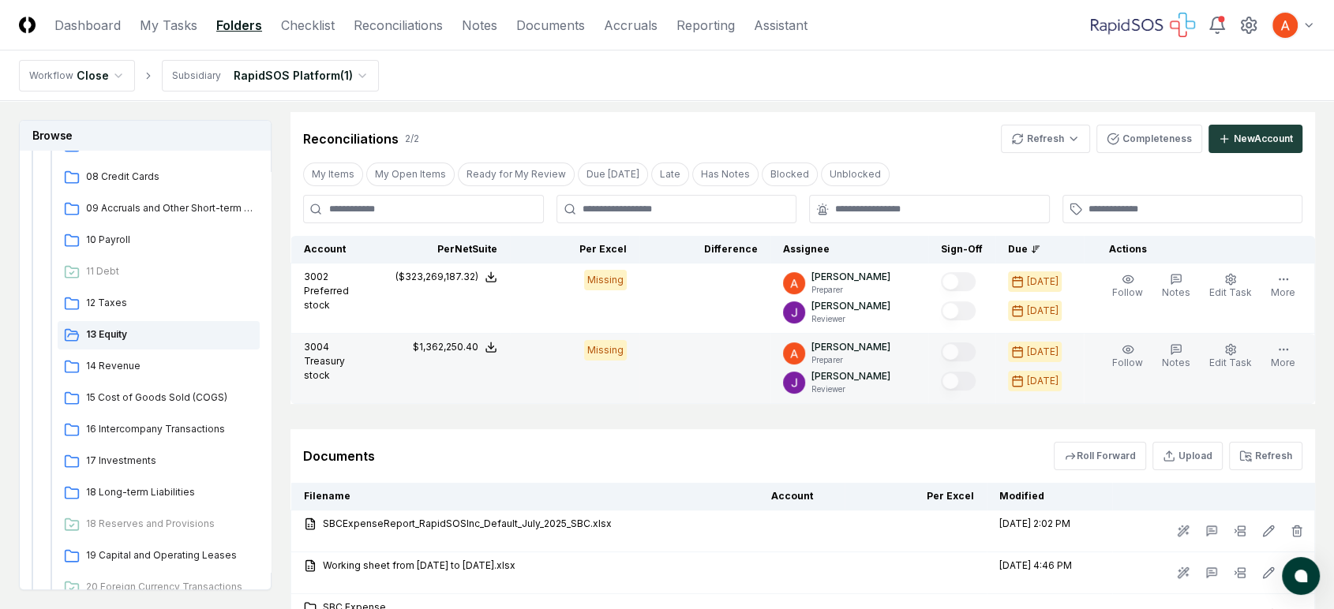
scroll to position [263, 0]
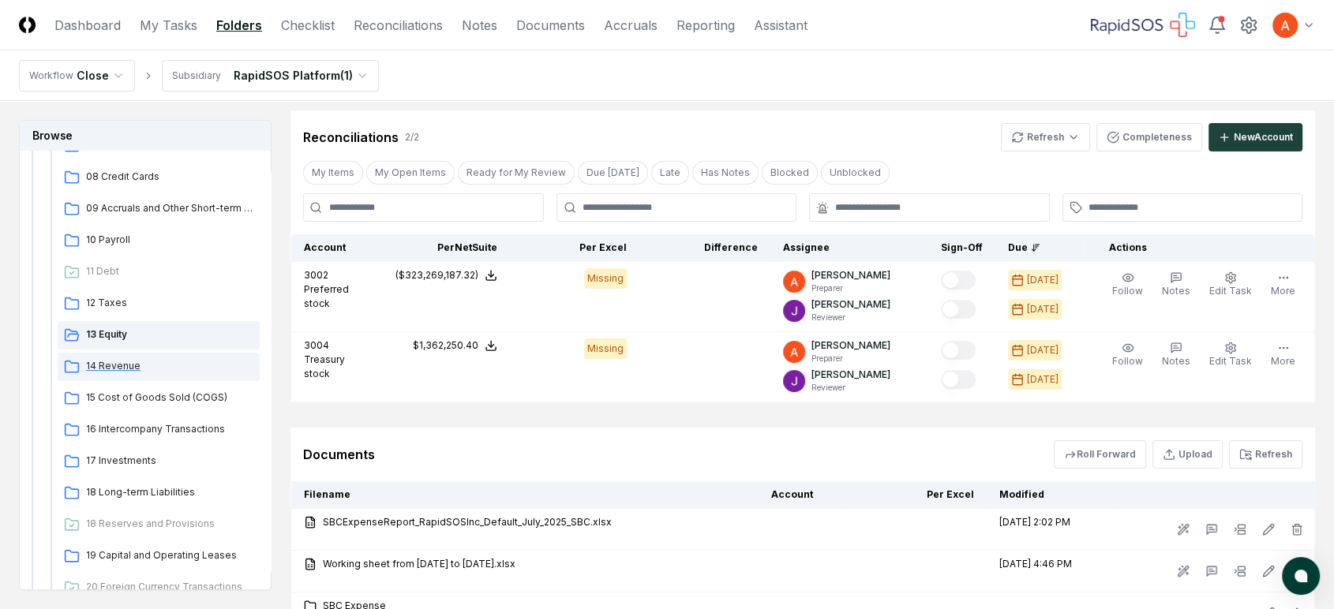
click at [151, 365] on span "14 Revenue" at bounding box center [169, 366] width 167 height 14
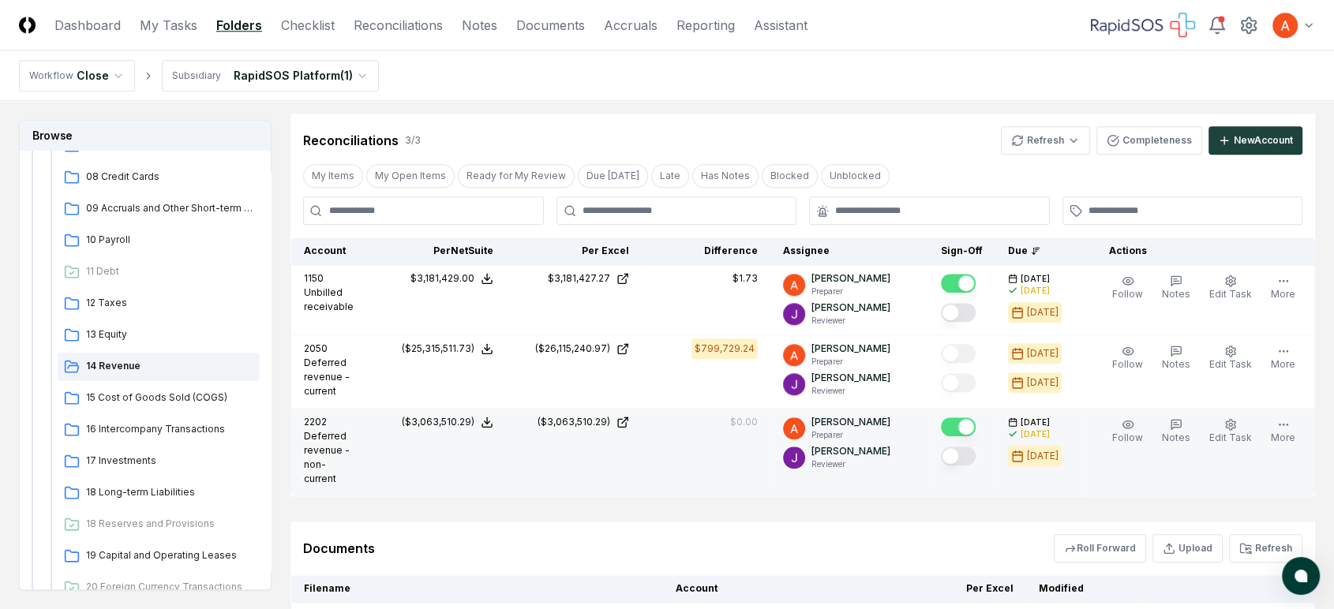
scroll to position [1578, 0]
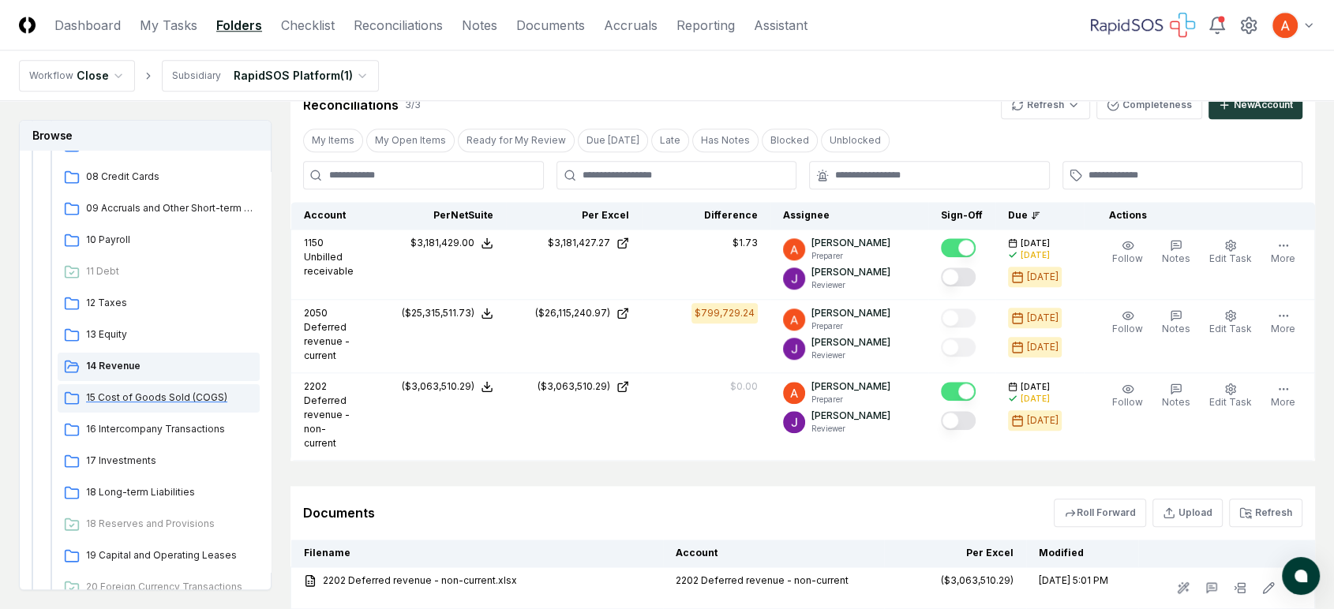
click at [160, 398] on span "15 Cost of Goods Sold (COGS)" at bounding box center [169, 398] width 167 height 14
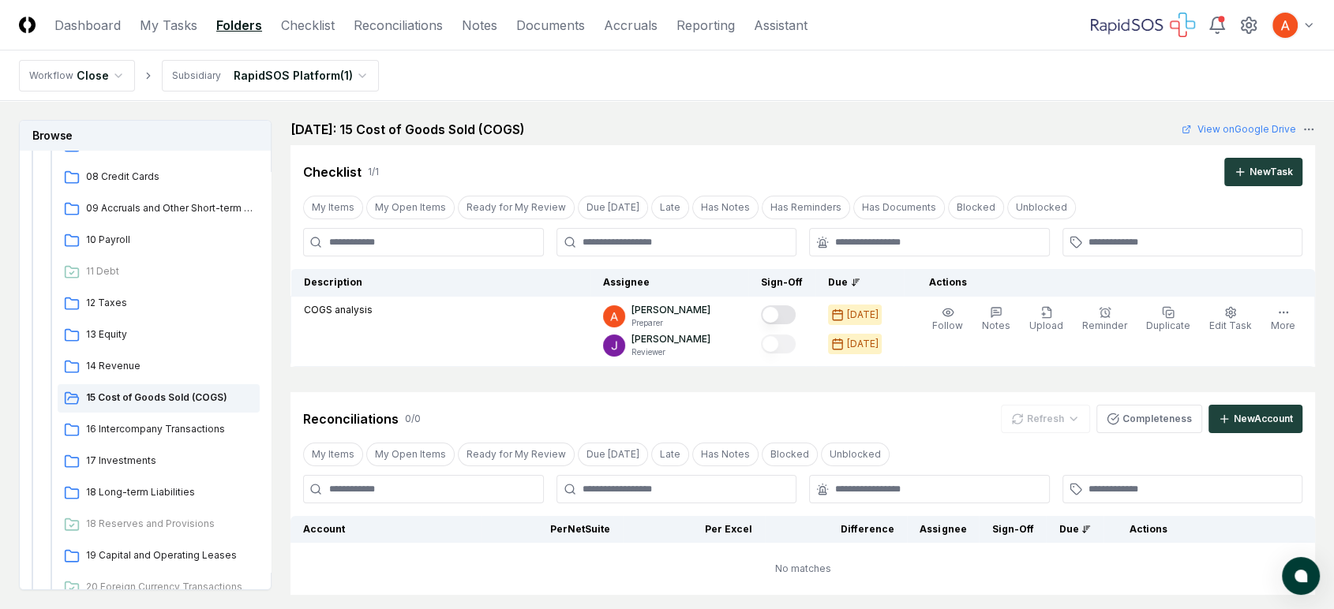
scroll to position [256, 0]
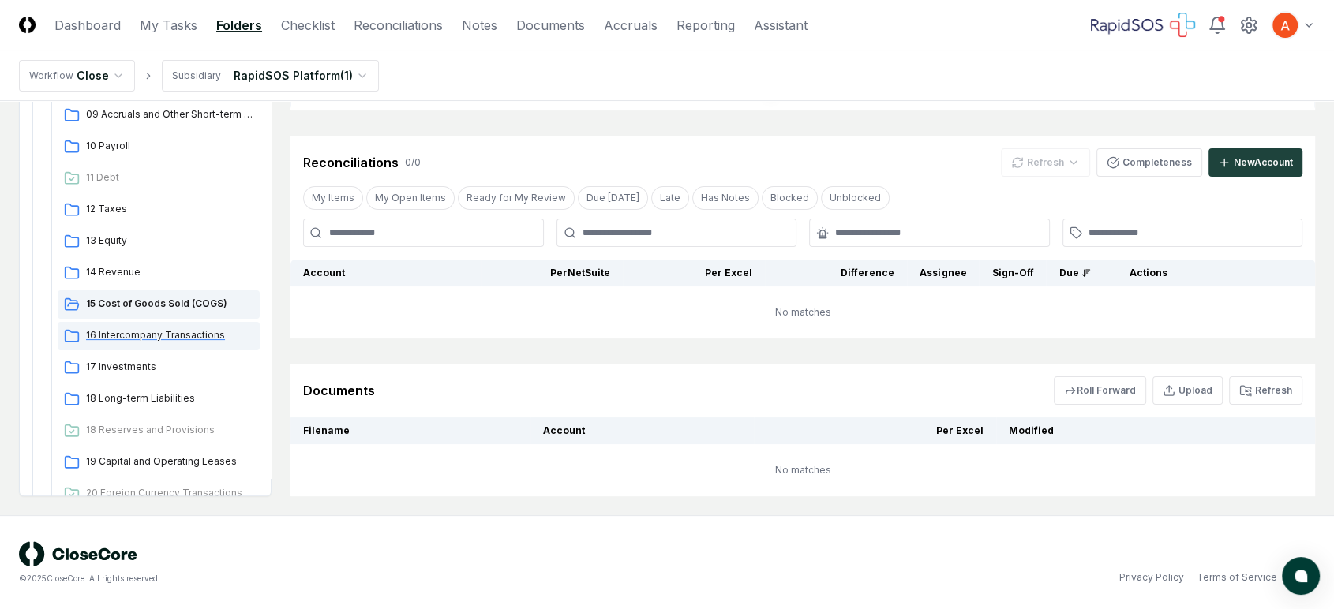
click at [194, 342] on div "16 Intercompany Transactions" at bounding box center [159, 336] width 202 height 28
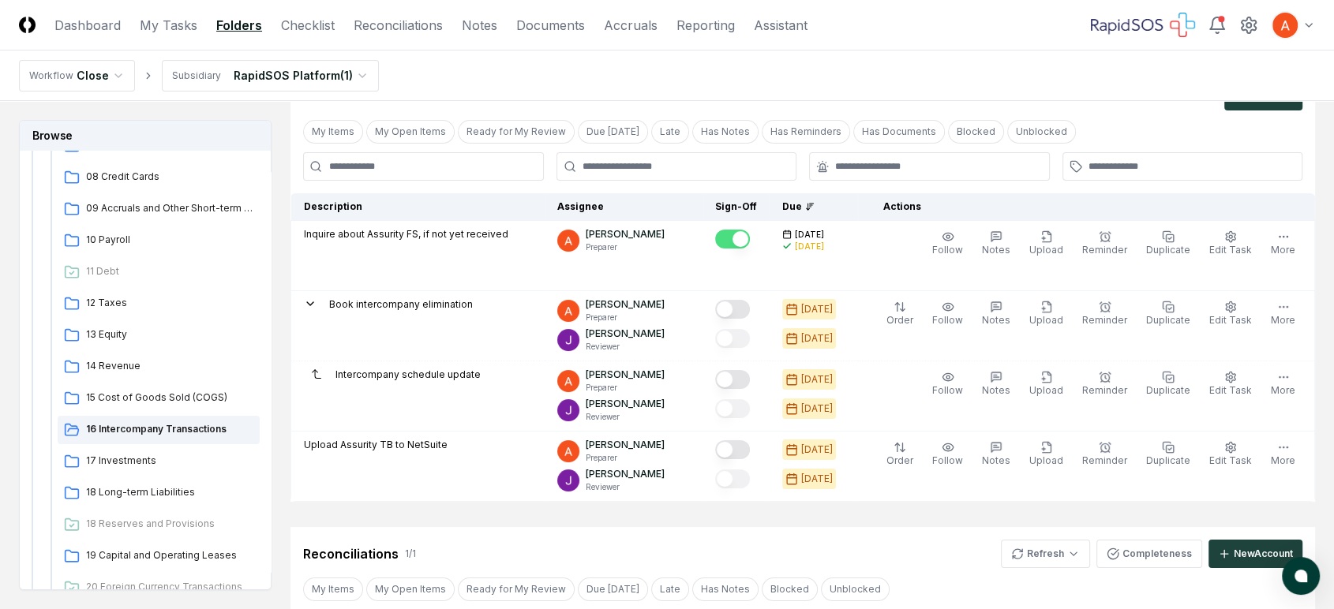
scroll to position [175, 0]
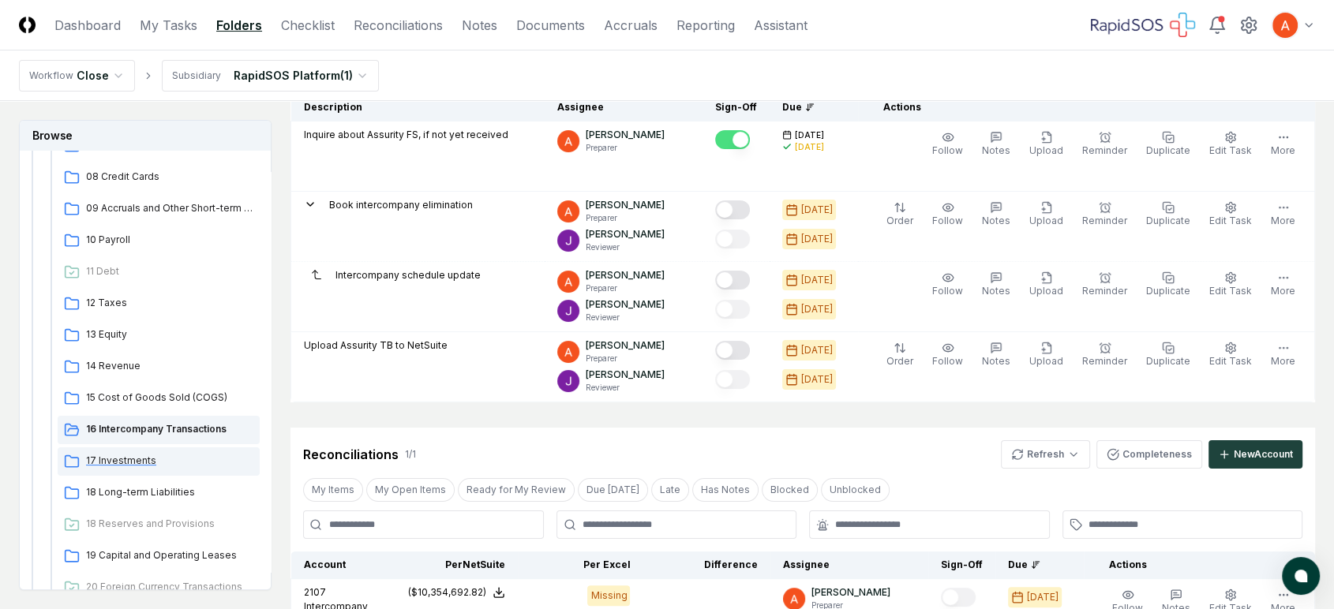
click at [183, 454] on span "17 Investments" at bounding box center [169, 461] width 167 height 14
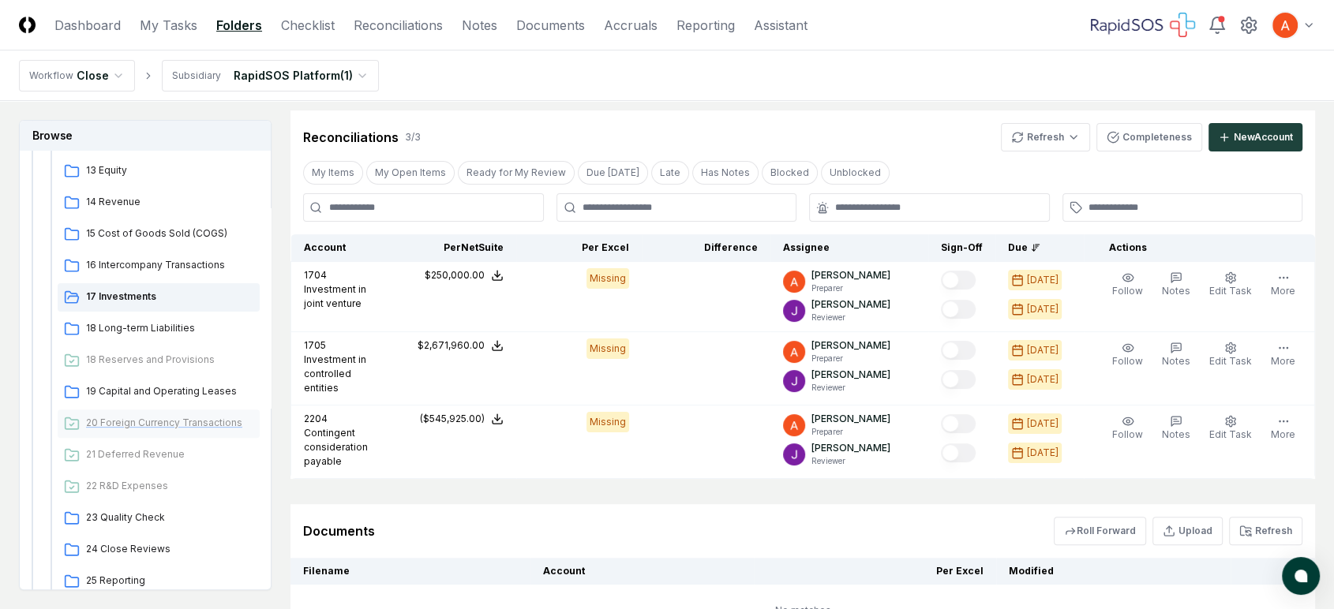
scroll to position [526, 0]
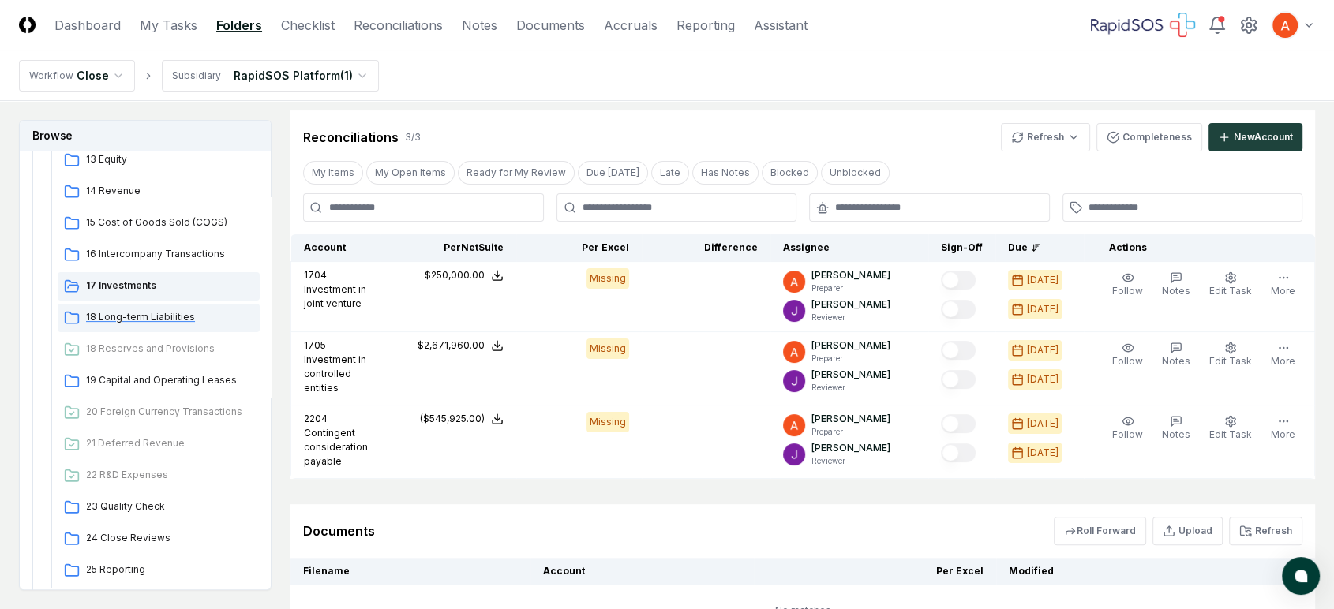
click at [138, 315] on span "18 Long-term Liabilities" at bounding box center [169, 317] width 167 height 14
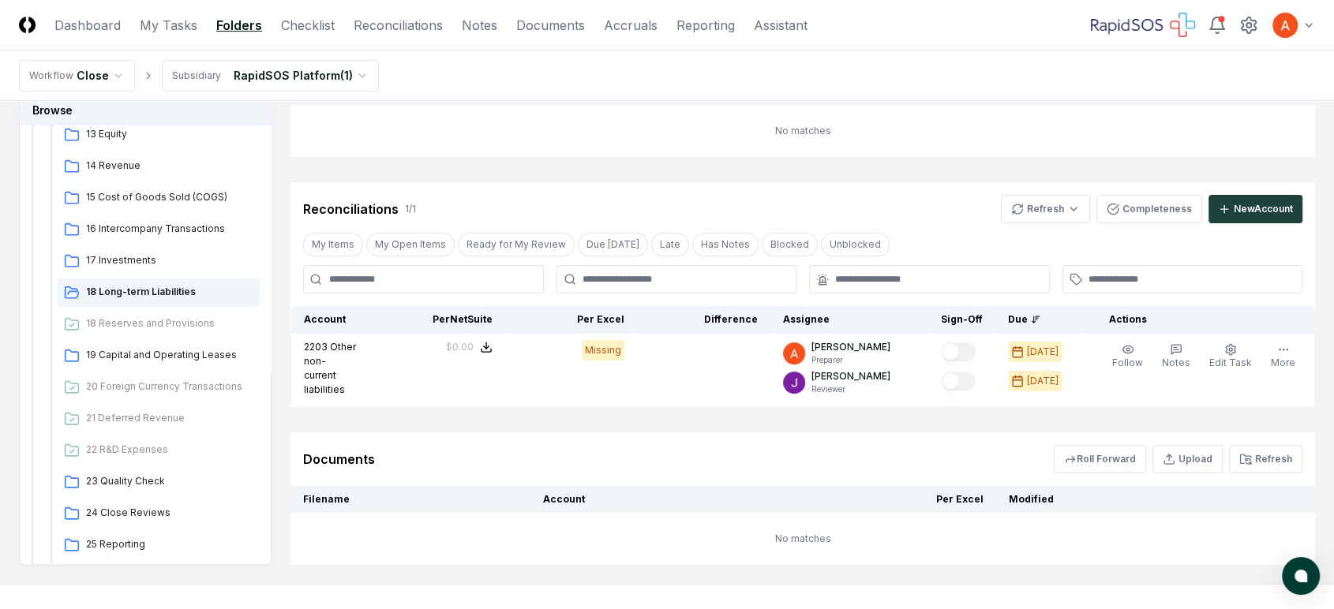
scroll to position [172, 0]
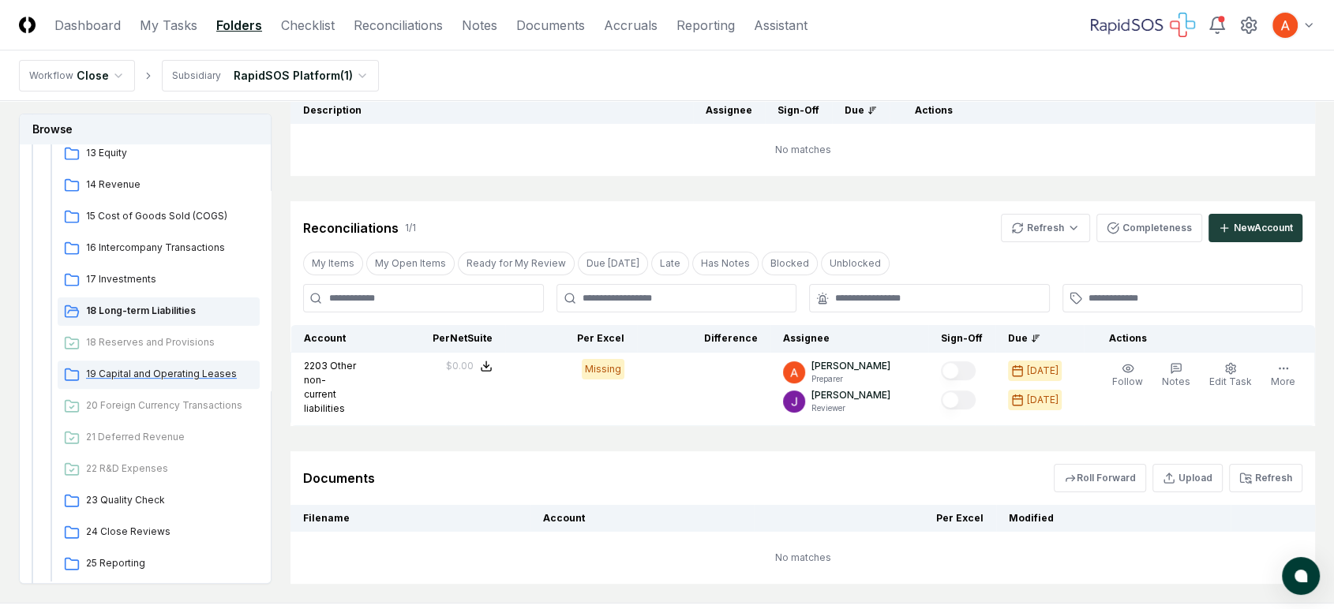
click at [170, 367] on span "19 Capital and Operating Leases" at bounding box center [169, 374] width 167 height 14
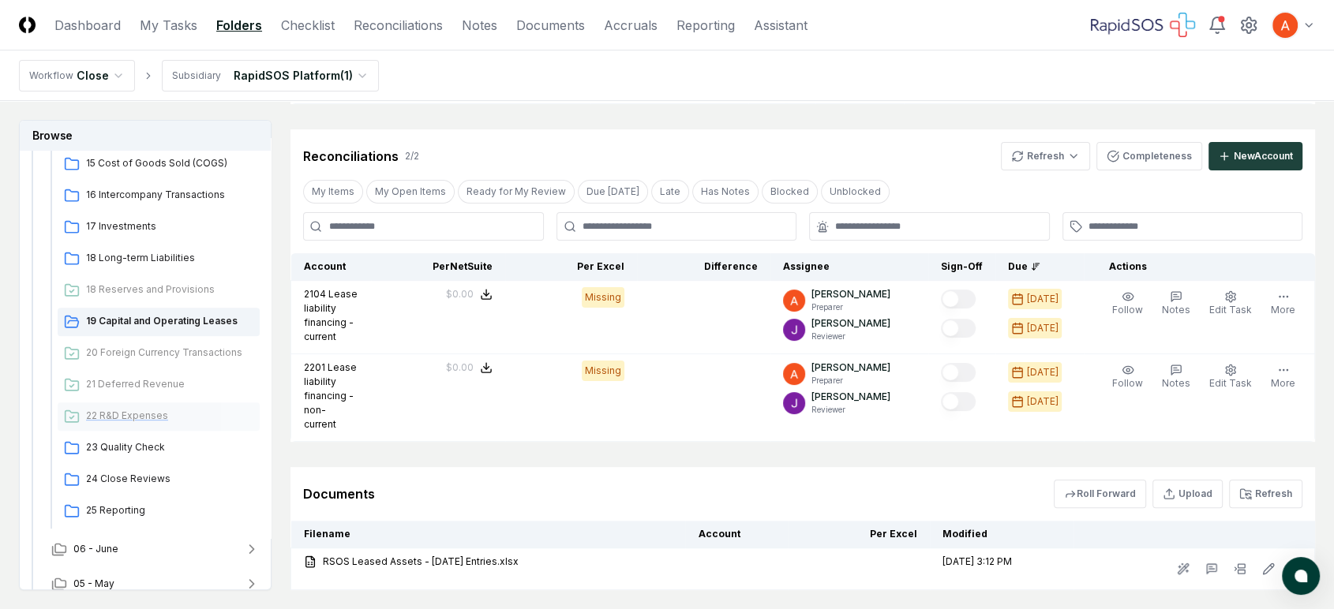
scroll to position [701, 0]
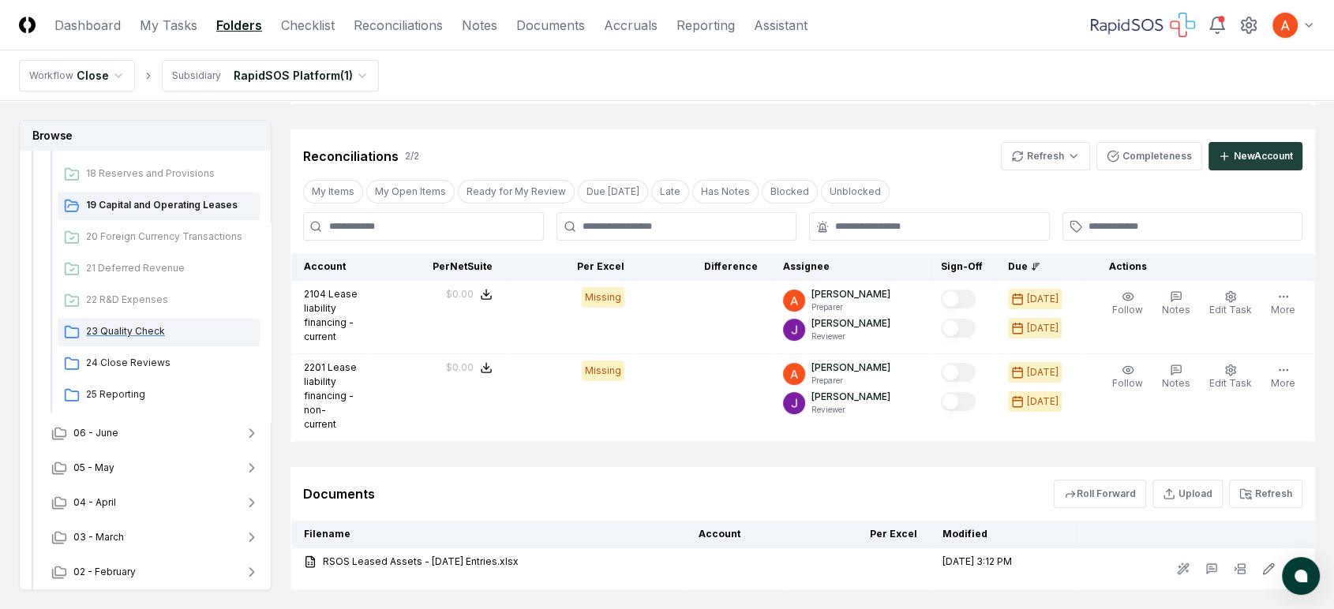
click at [152, 331] on span "23 Quality Check" at bounding box center [169, 331] width 167 height 14
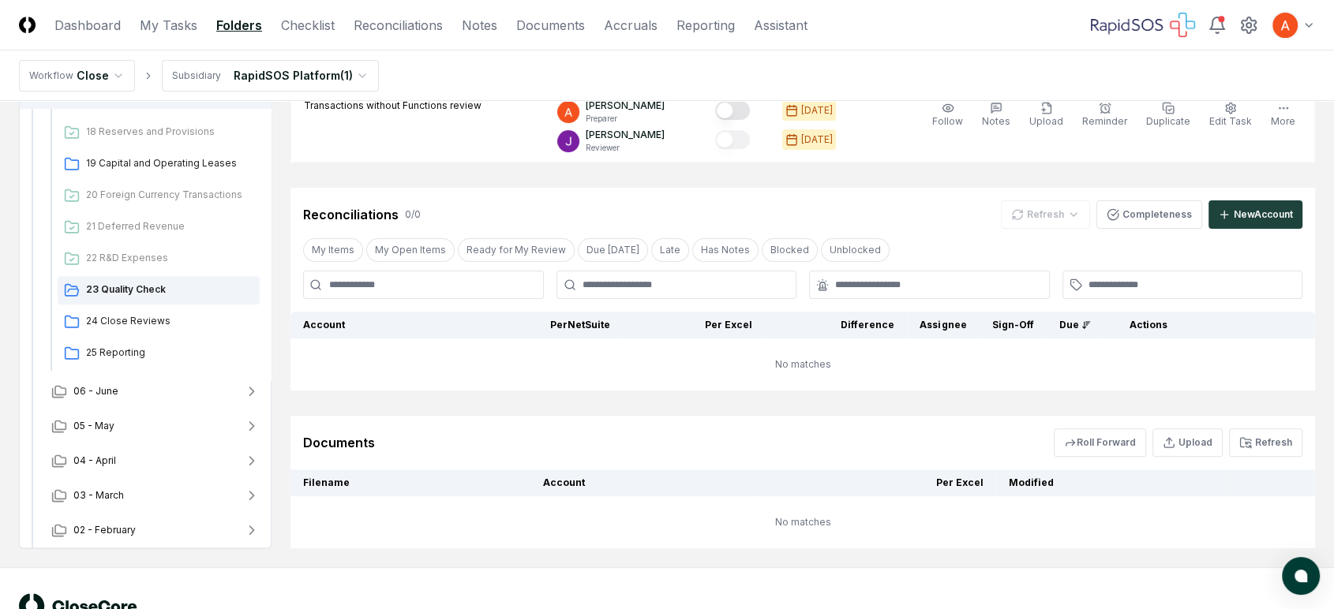
scroll to position [397, 0]
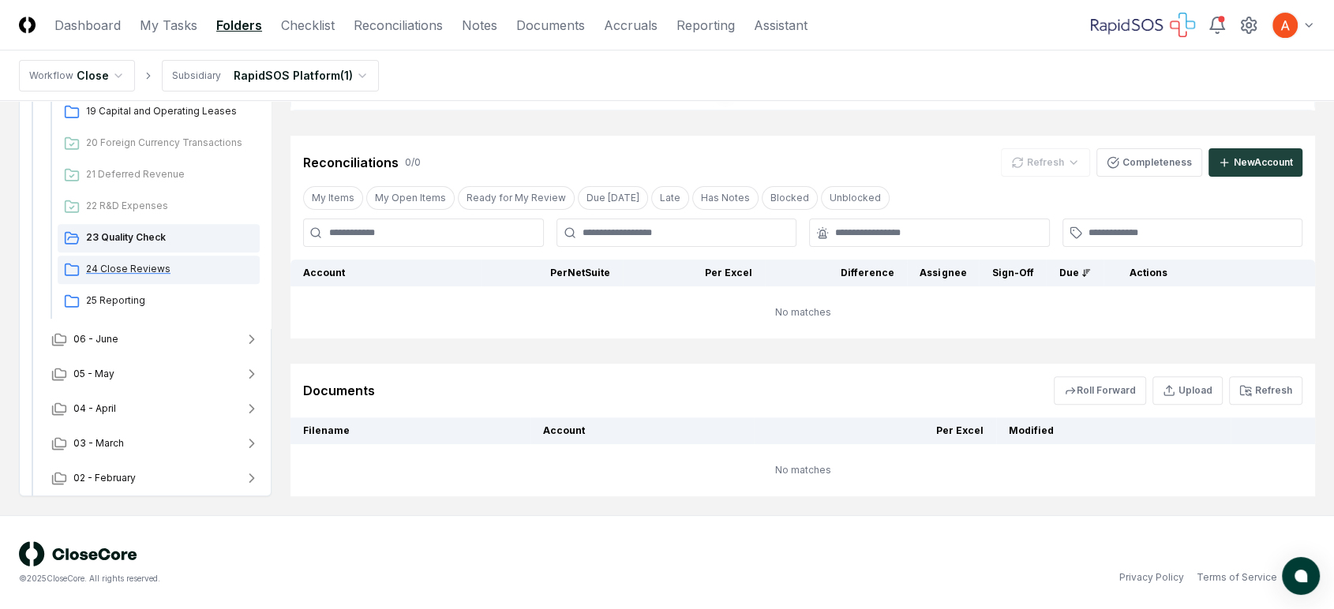
click at [137, 271] on span "24 Close Reviews" at bounding box center [169, 269] width 167 height 14
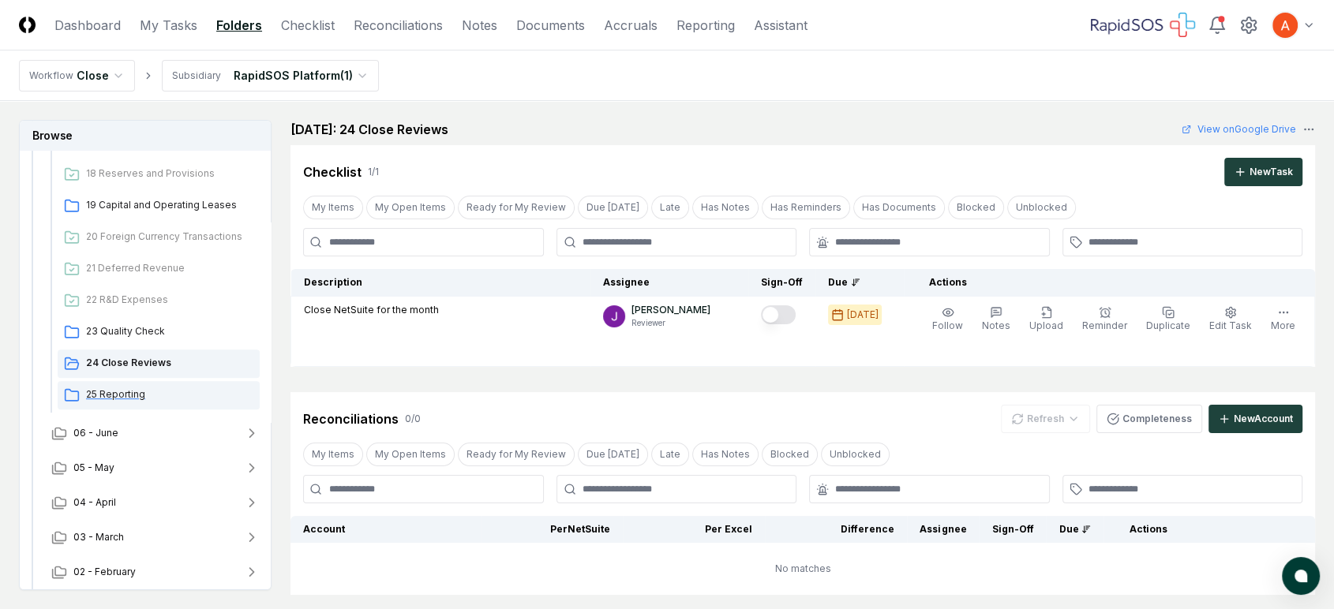
click at [114, 383] on div "25 Reporting" at bounding box center [159, 395] width 202 height 28
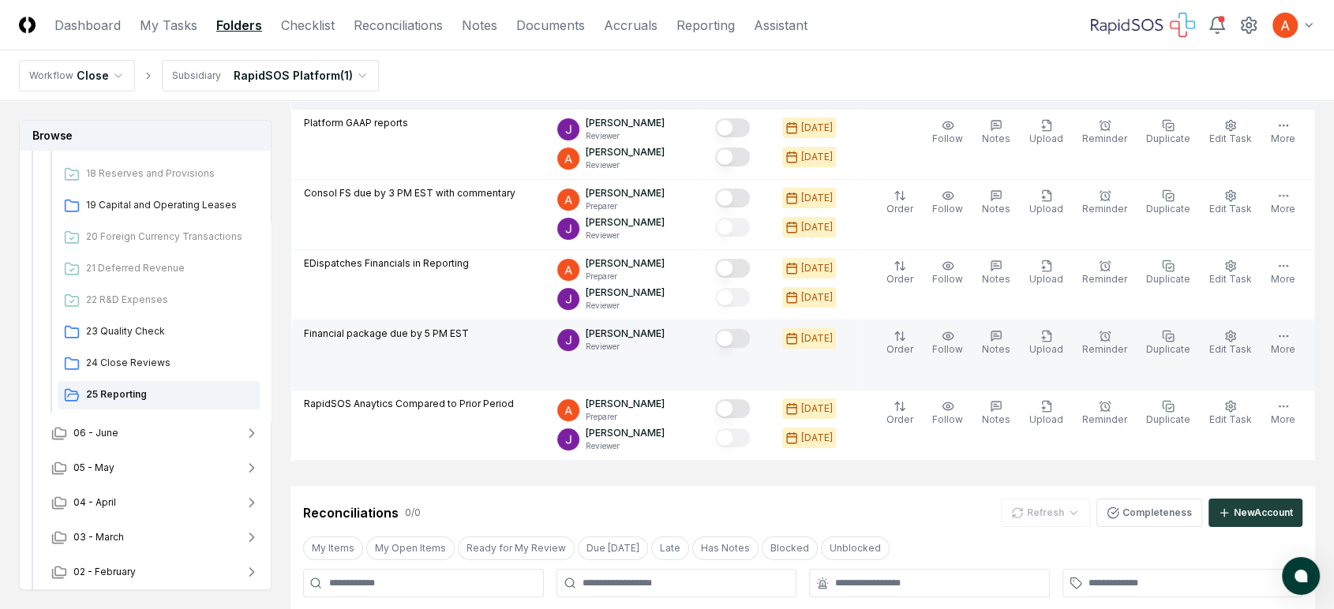
scroll to position [88, 0]
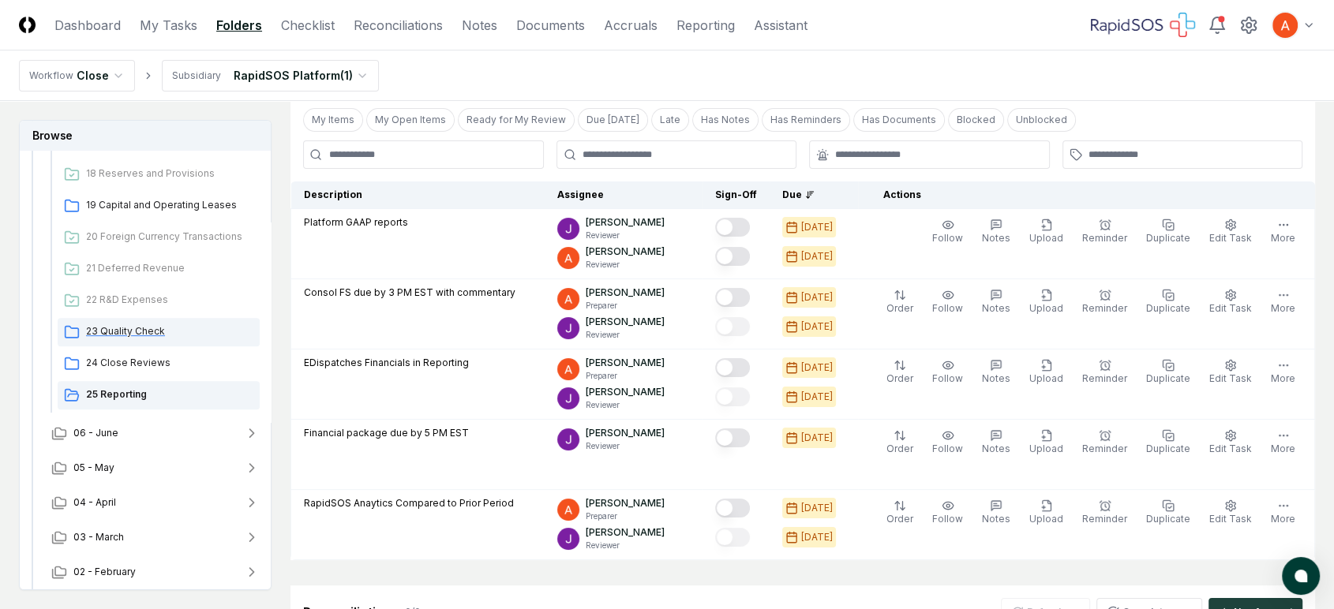
click at [172, 336] on span "23 Quality Check" at bounding box center [169, 331] width 167 height 14
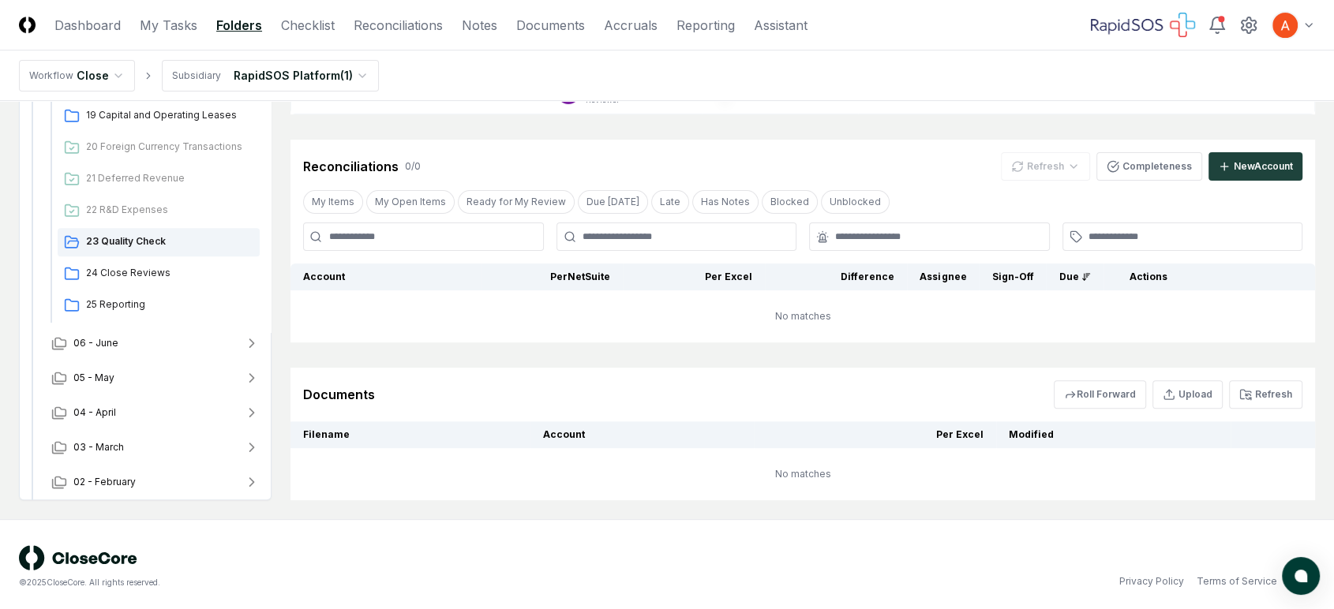
scroll to position [397, 0]
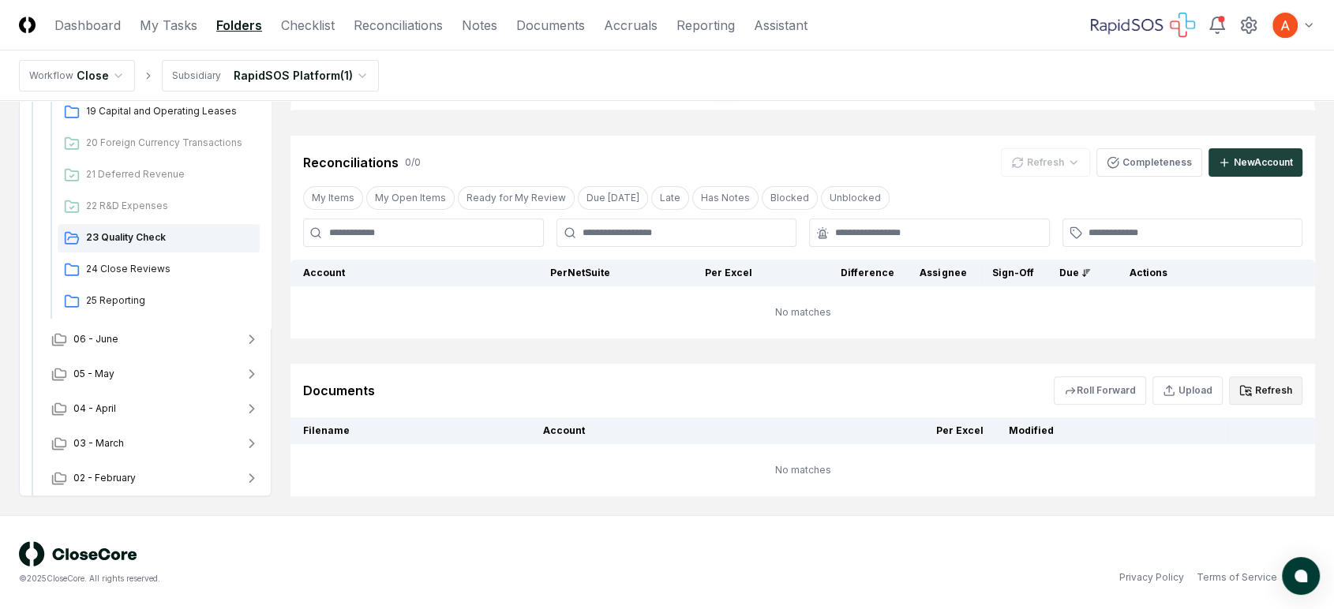
click at [1211, 396] on button "Refresh" at bounding box center [1265, 390] width 73 height 28
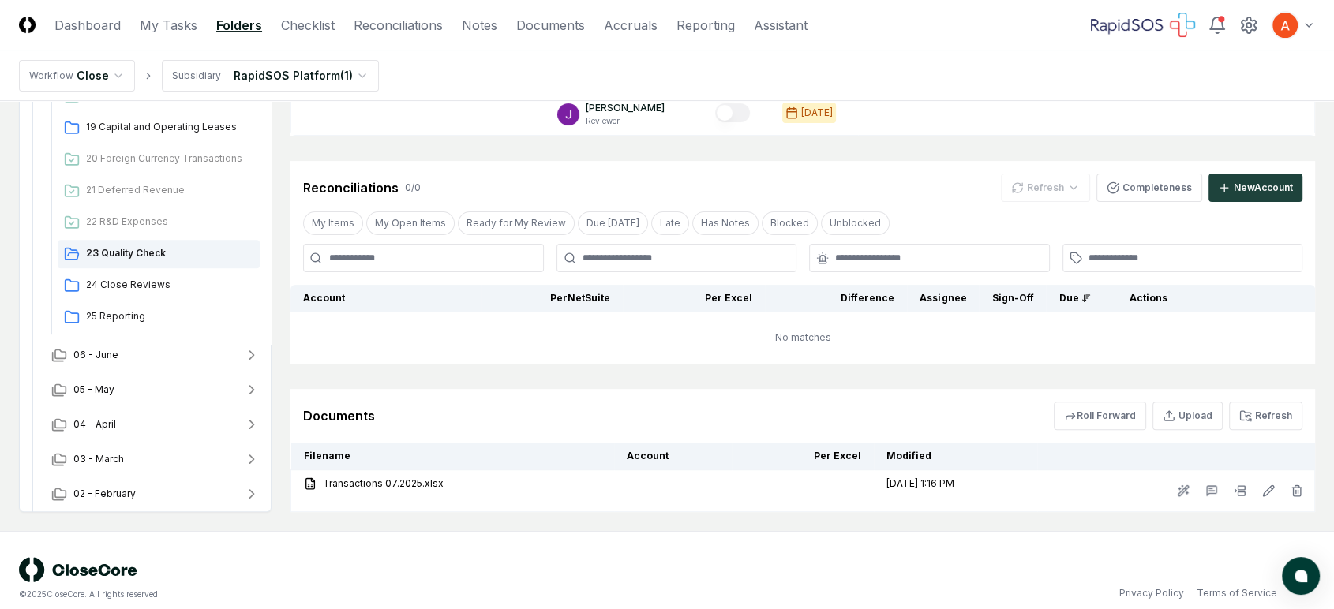
scroll to position [387, 0]
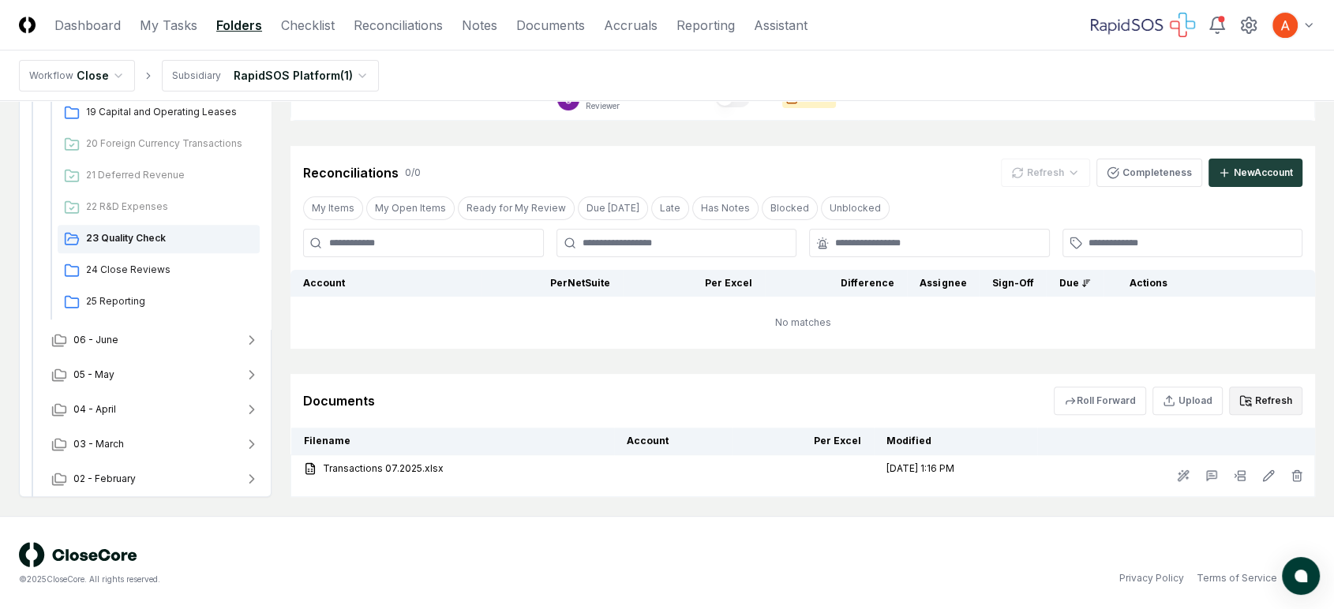
click at [1211, 387] on button "Refresh" at bounding box center [1265, 401] width 73 height 28
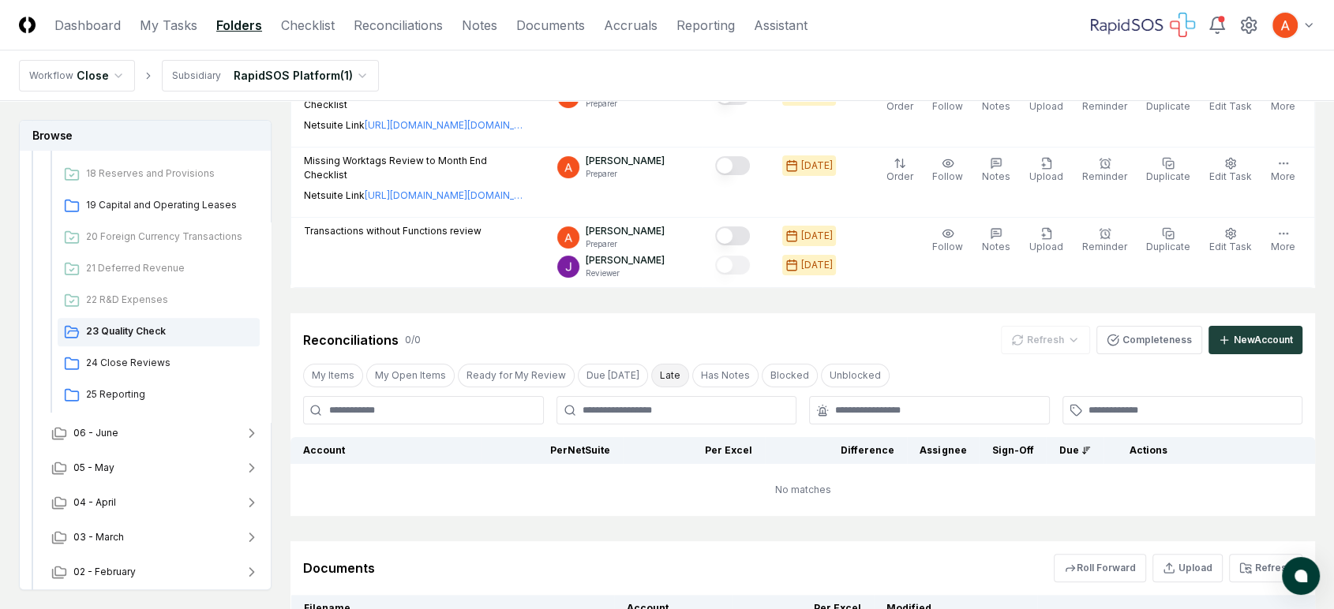
scroll to position [211, 0]
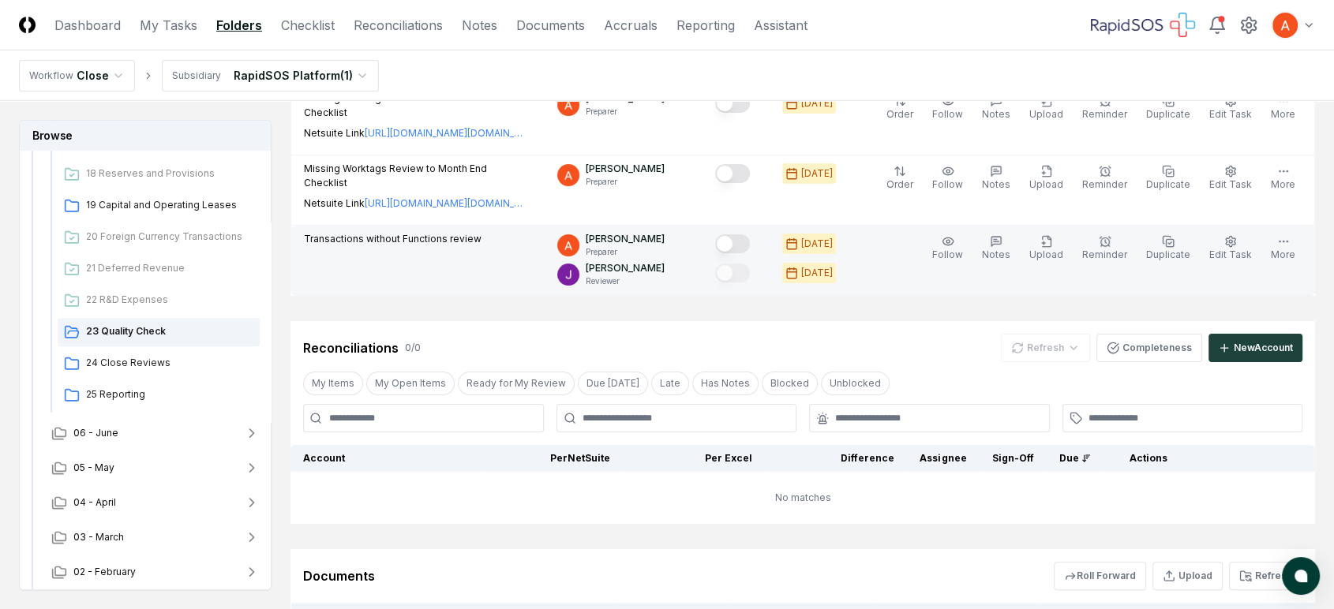
click at [738, 234] on button "Mark complete" at bounding box center [732, 243] width 35 height 19
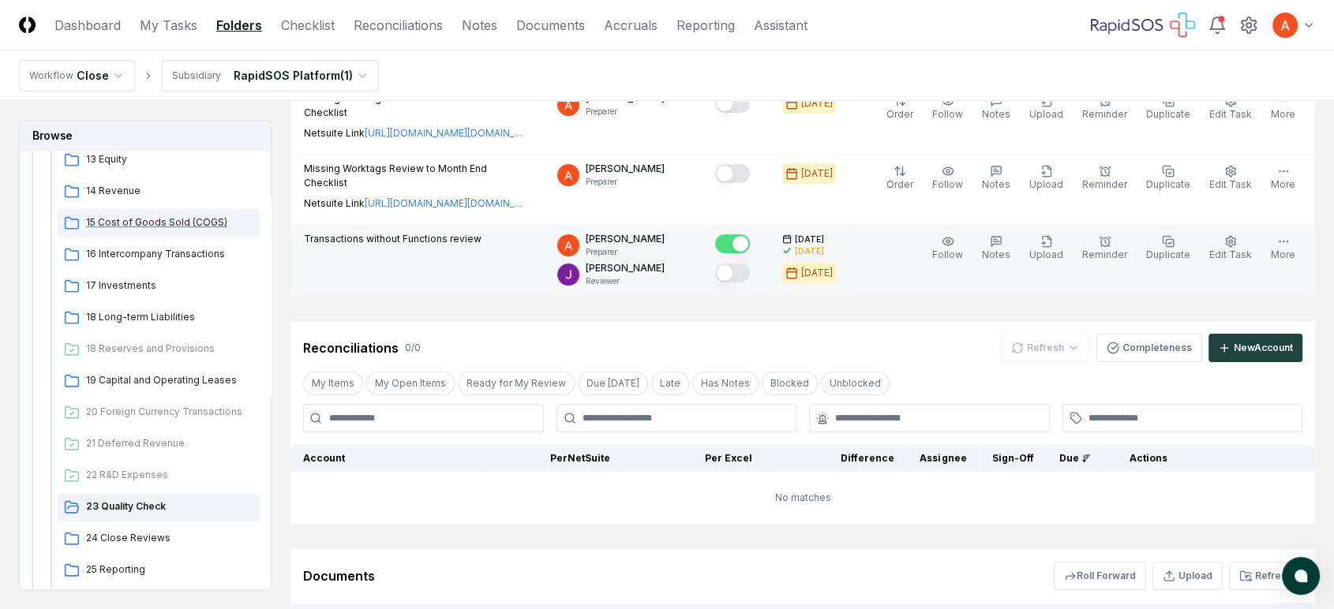
click at [175, 219] on span "15 Cost of Goods Sold (COGS)" at bounding box center [169, 222] width 167 height 14
